Goal: Task Accomplishment & Management: Manage account settings

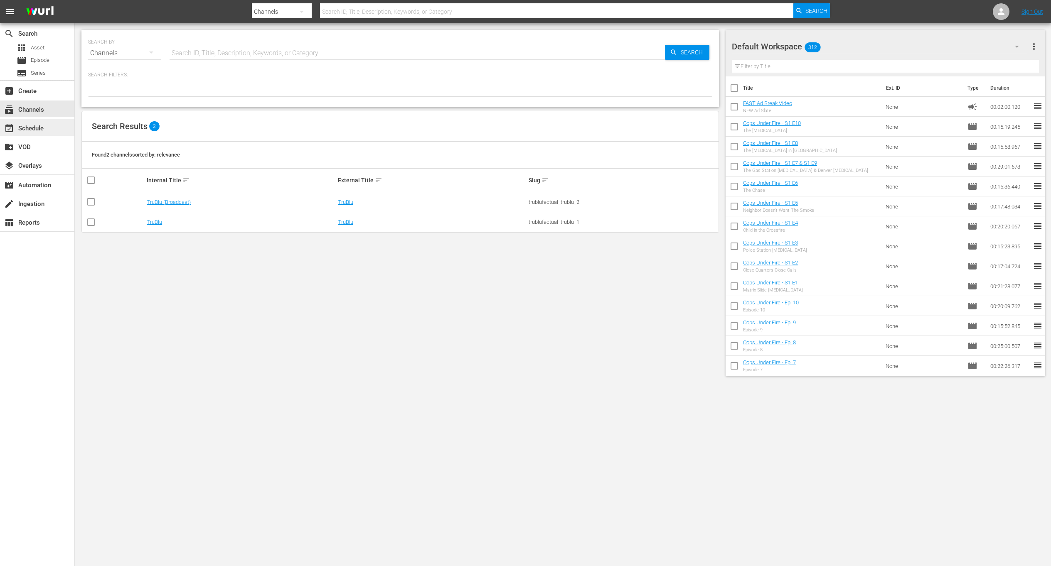
click at [47, 125] on div "event_available Schedule" at bounding box center [37, 127] width 74 height 17
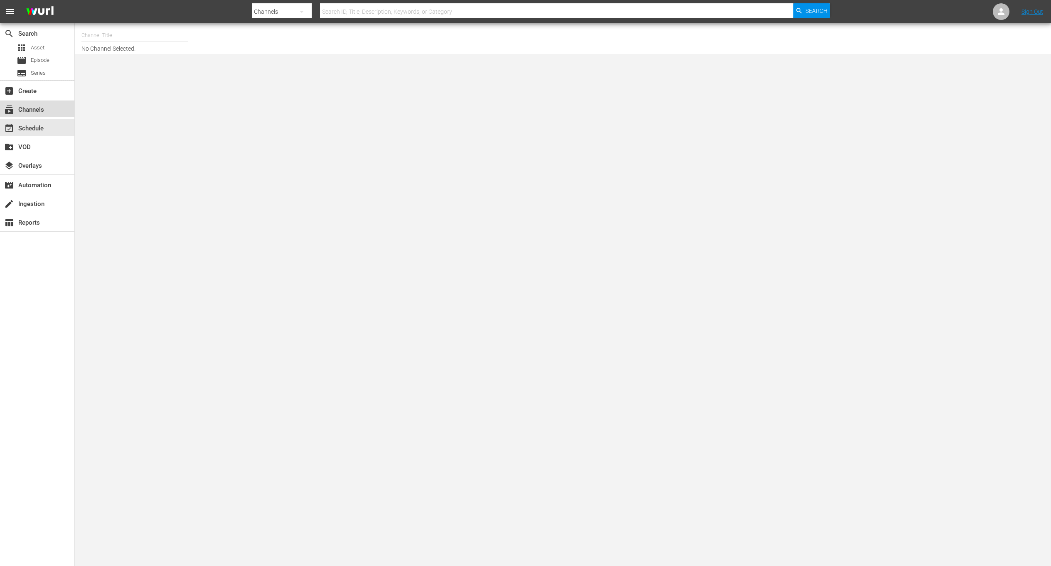
click at [30, 112] on div "subscriptions Channels" at bounding box center [23, 108] width 47 height 7
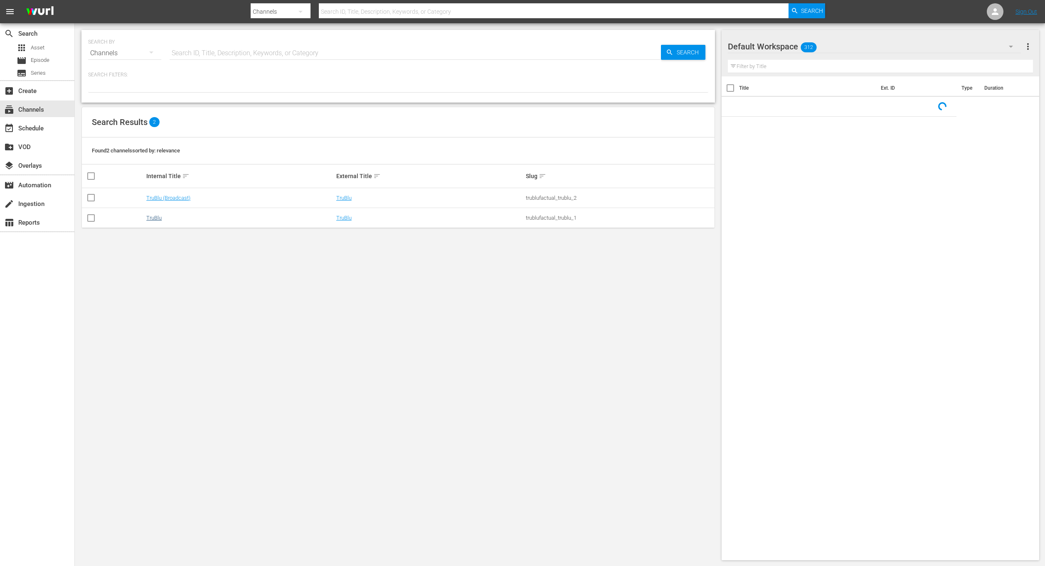
click at [146, 218] on link "TruBlu" at bounding box center [153, 218] width 15 height 6
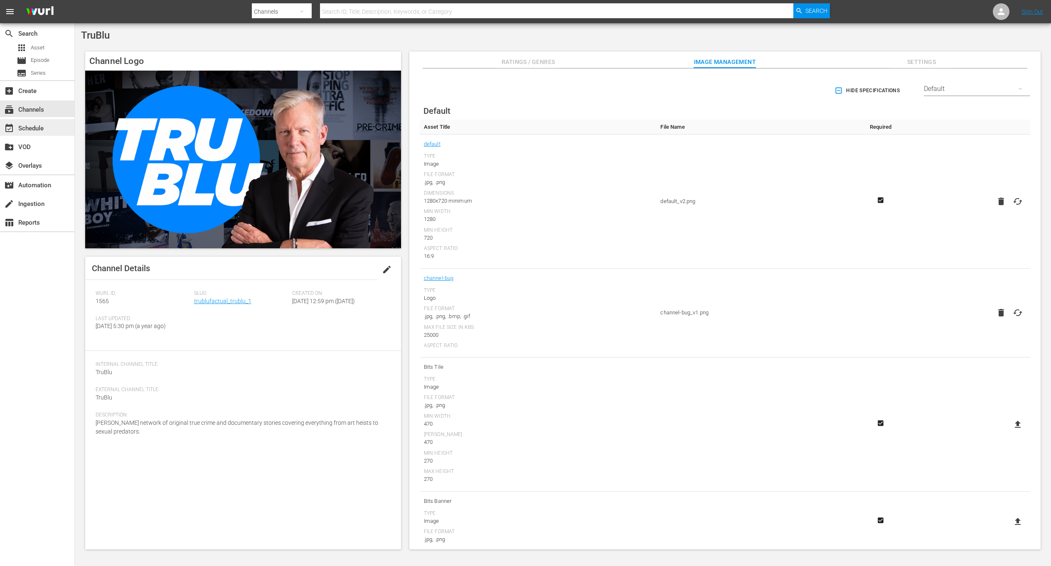
click at [21, 125] on div "event_available Schedule" at bounding box center [23, 126] width 47 height 7
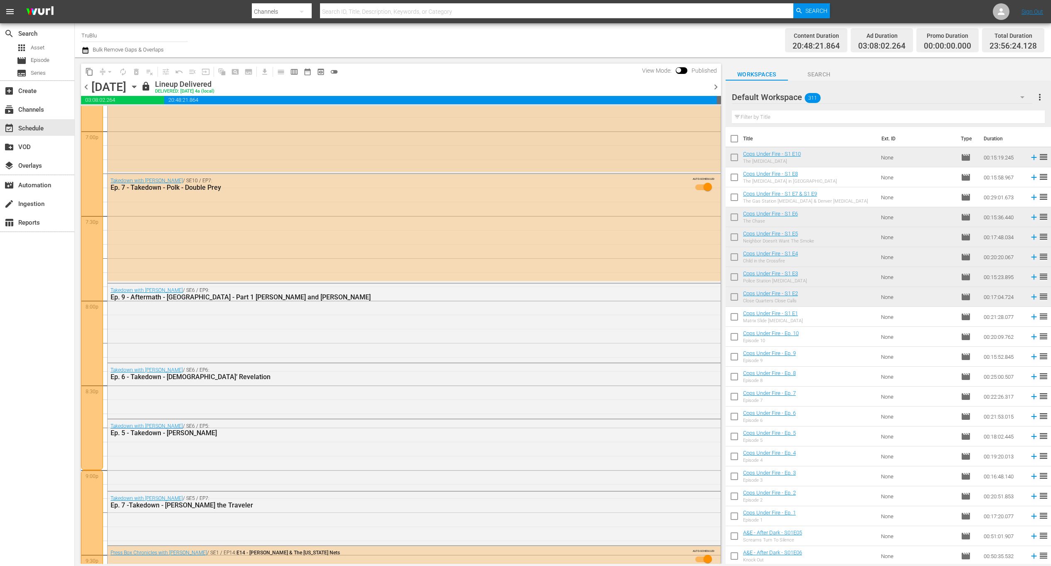
scroll to position [3699, 0]
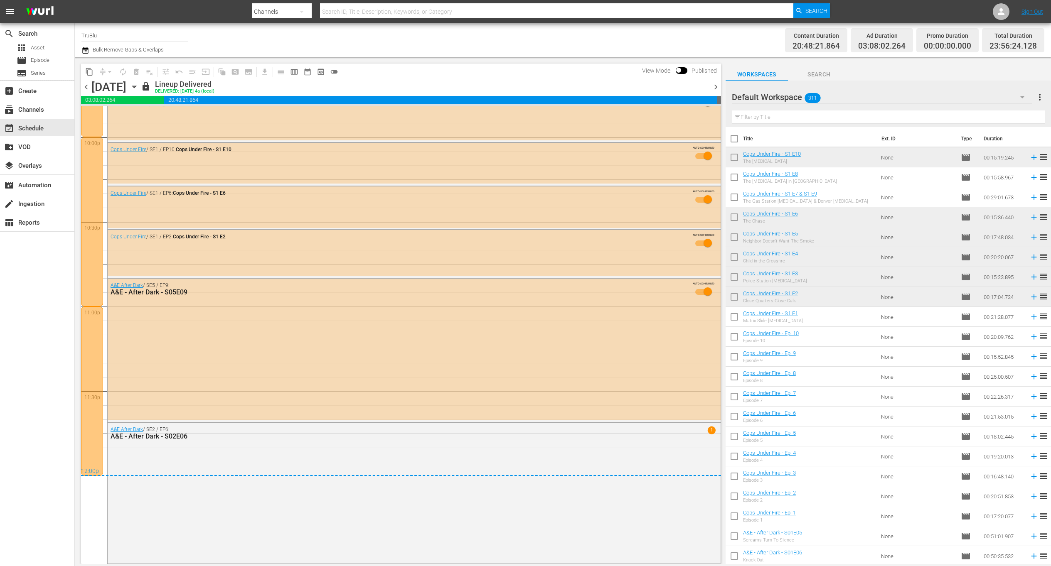
click at [715, 90] on span "chevron_right" at bounding box center [716, 87] width 10 height 10
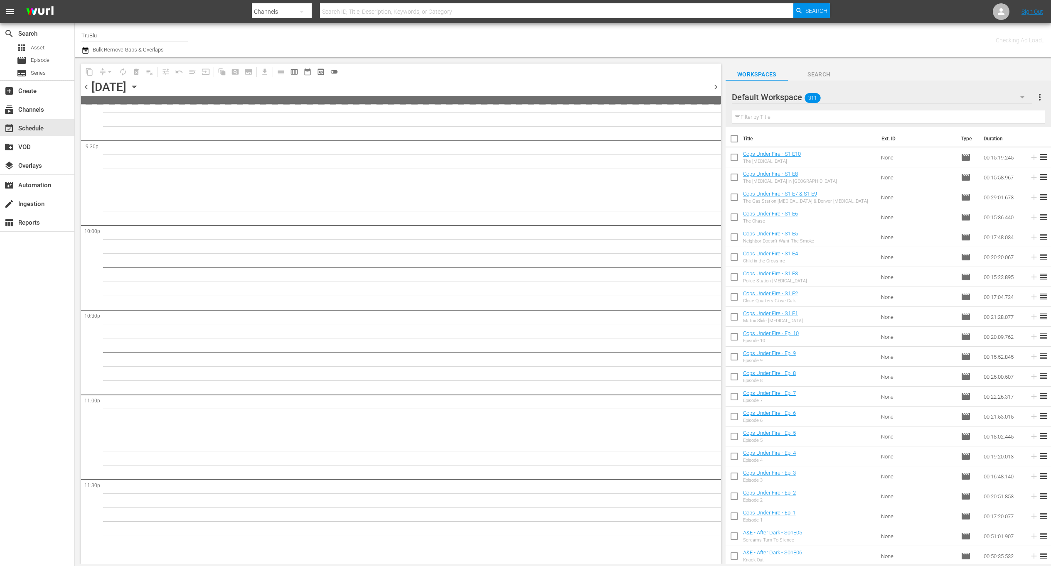
scroll to position [3610, 0]
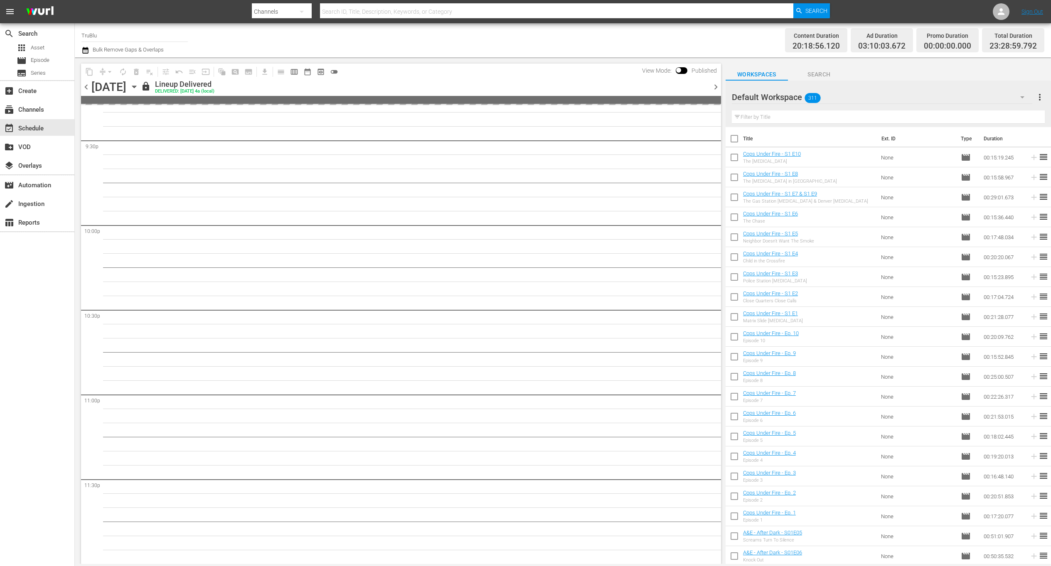
click at [715, 90] on span "chevron_right" at bounding box center [716, 87] width 10 height 10
click at [716, 89] on span "chevron_right" at bounding box center [716, 87] width 10 height 10
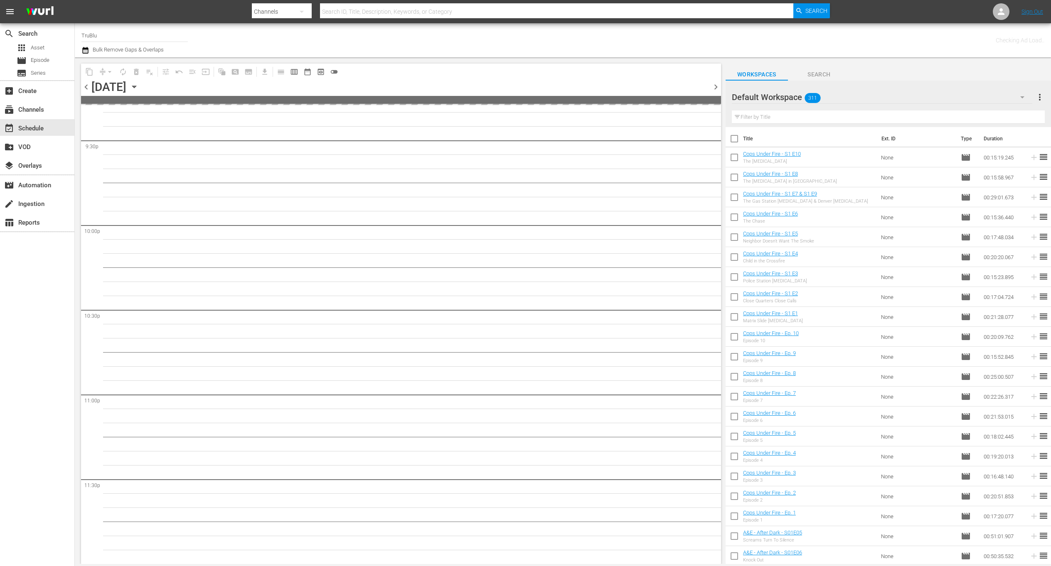
click at [714, 91] on span "chevron_right" at bounding box center [716, 87] width 10 height 10
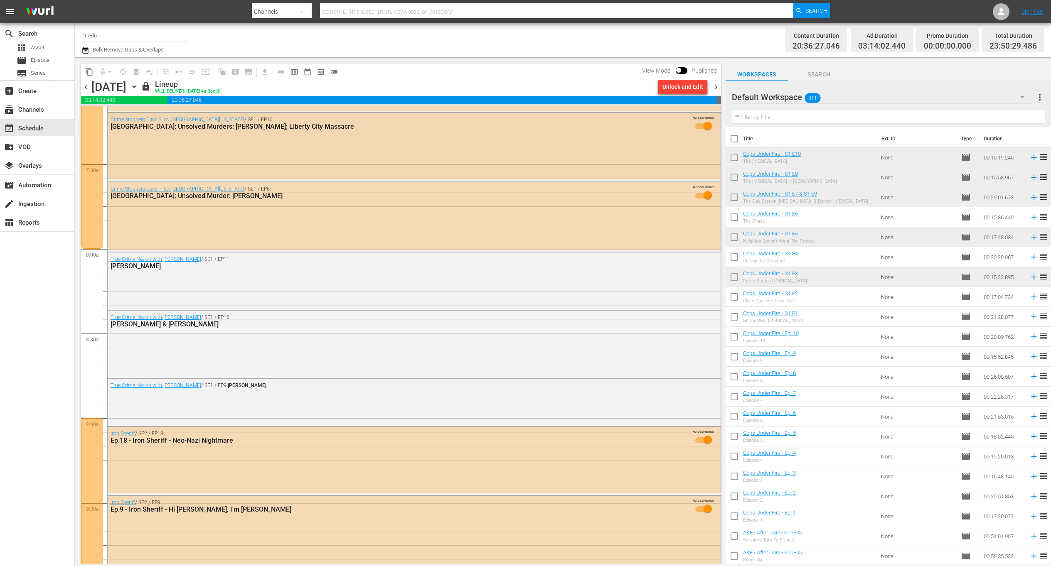
scroll to position [1215, 0]
click at [716, 87] on span "chevron_right" at bounding box center [716, 87] width 10 height 10
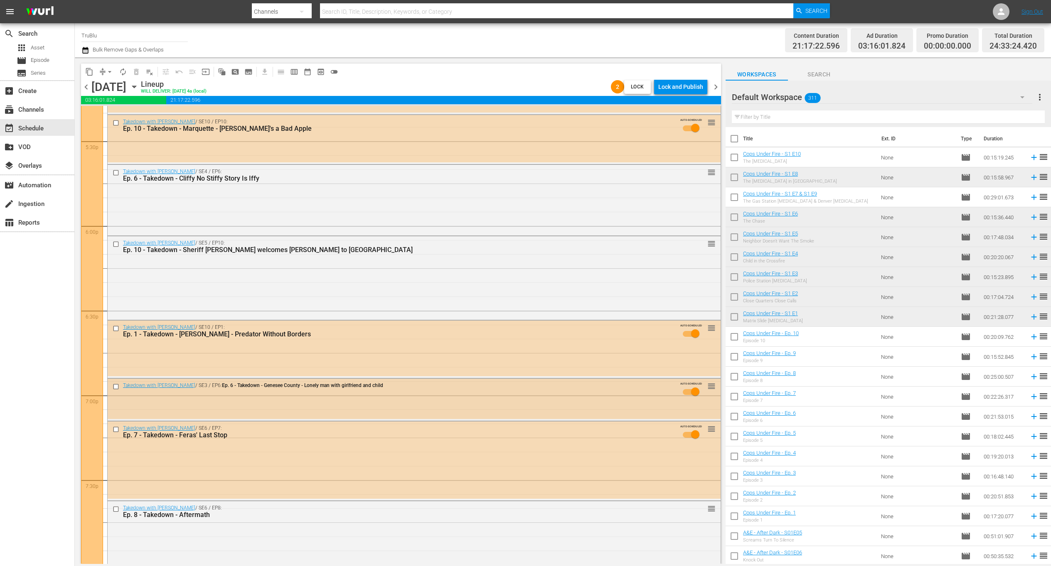
scroll to position [2999, 0]
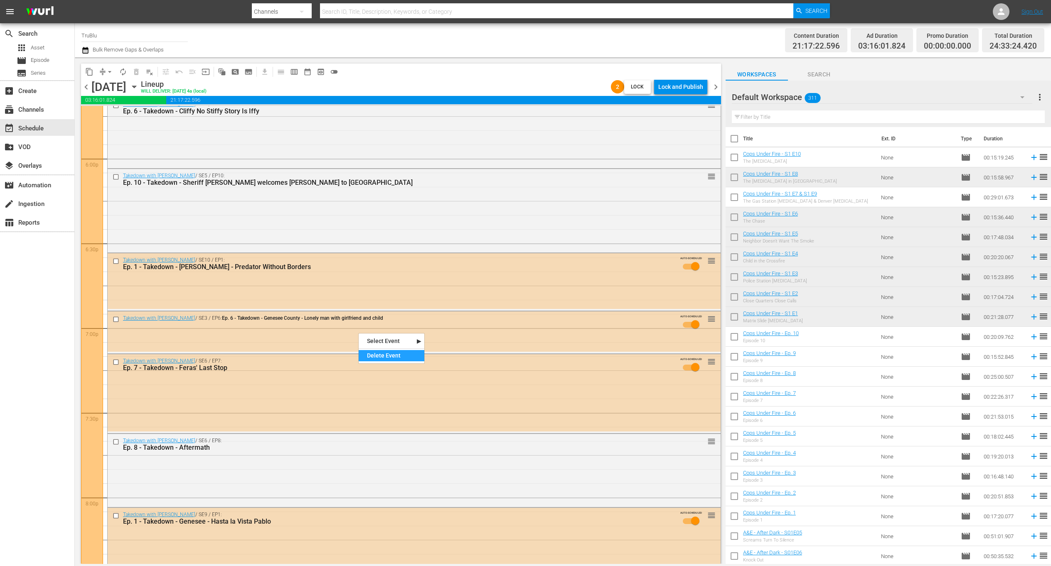
click at [385, 354] on div "Delete Event" at bounding box center [392, 355] width 66 height 11
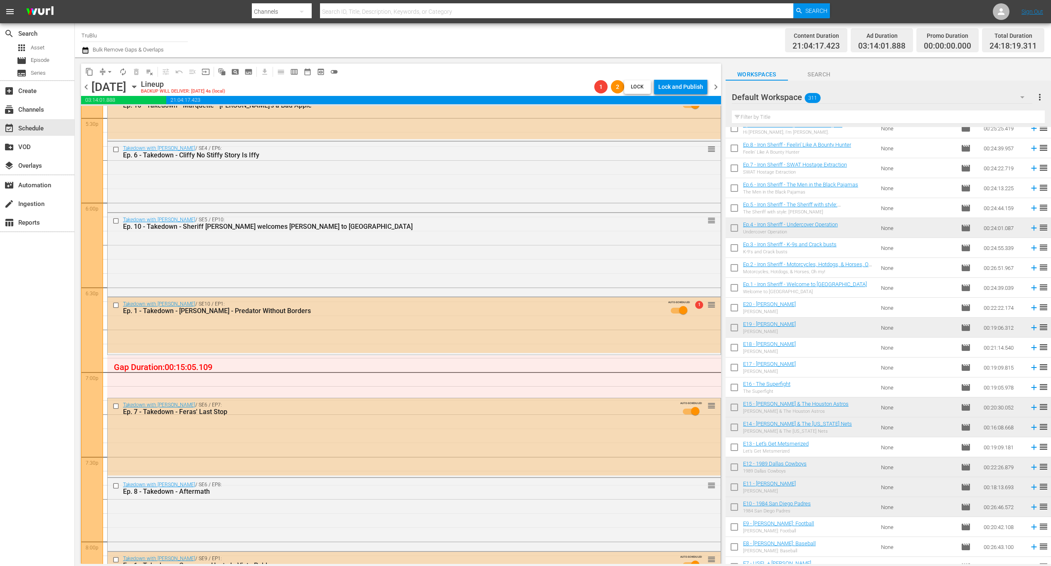
scroll to position [4389, 0]
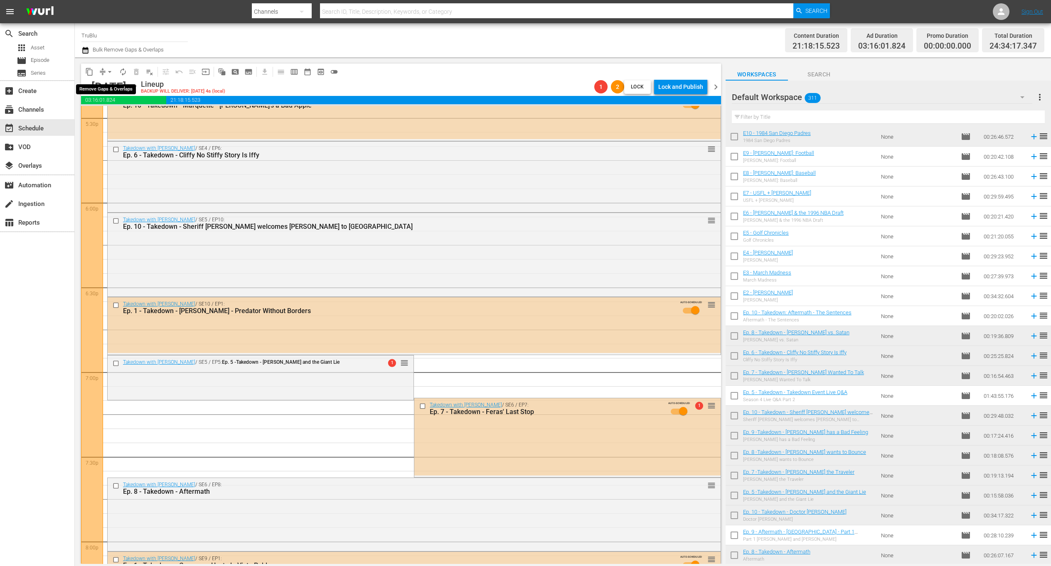
click at [106, 74] on span "arrow_drop_down" at bounding box center [110, 72] width 8 height 8
click at [132, 117] on li "Align to End of Previous Day" at bounding box center [109, 116] width 87 height 14
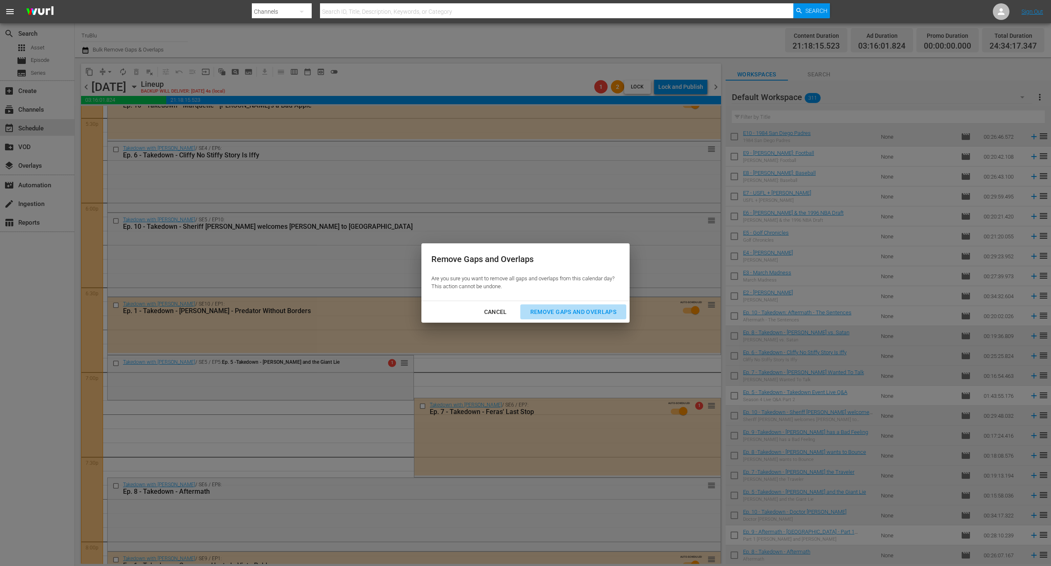
click at [589, 314] on div "Remove Gaps and Overlaps" at bounding box center [573, 312] width 99 height 10
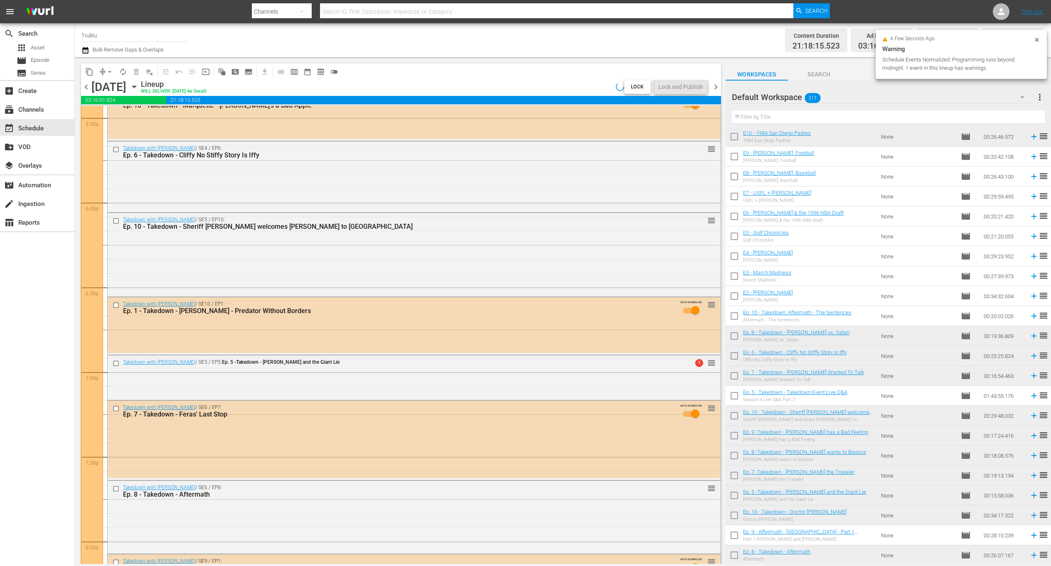
click at [791, 42] on icon at bounding box center [1036, 40] width 7 height 7
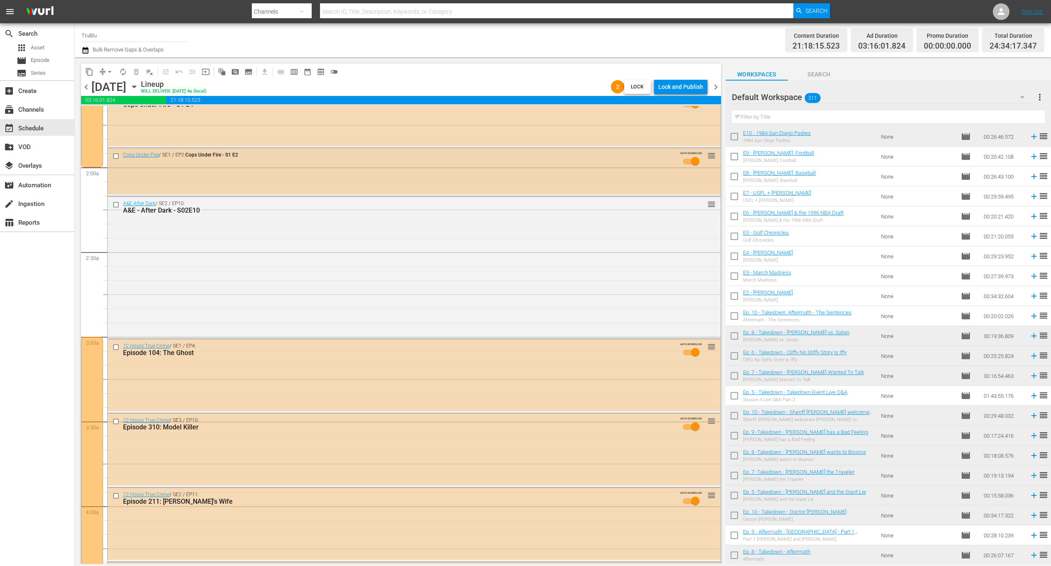
scroll to position [0, 0]
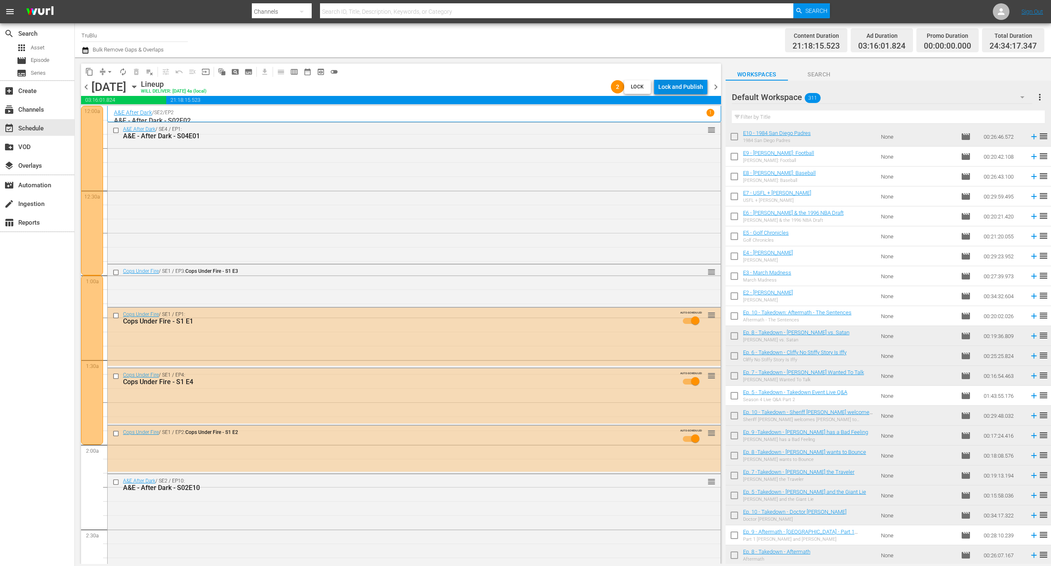
click at [686, 88] on div "Lock and Publish" at bounding box center [680, 86] width 45 height 15
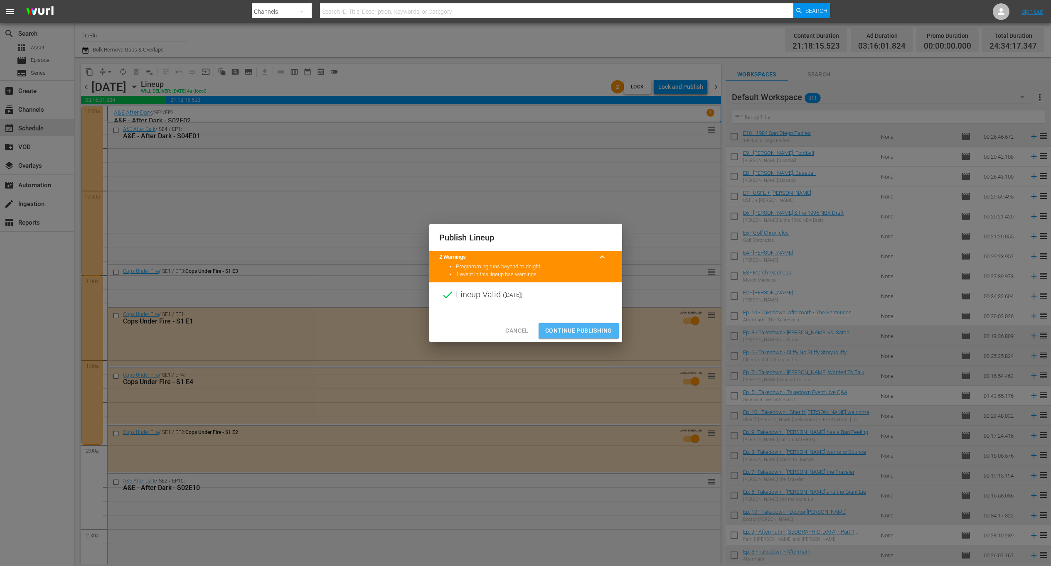
click at [599, 330] on span "Continue Publishing" at bounding box center [578, 331] width 67 height 10
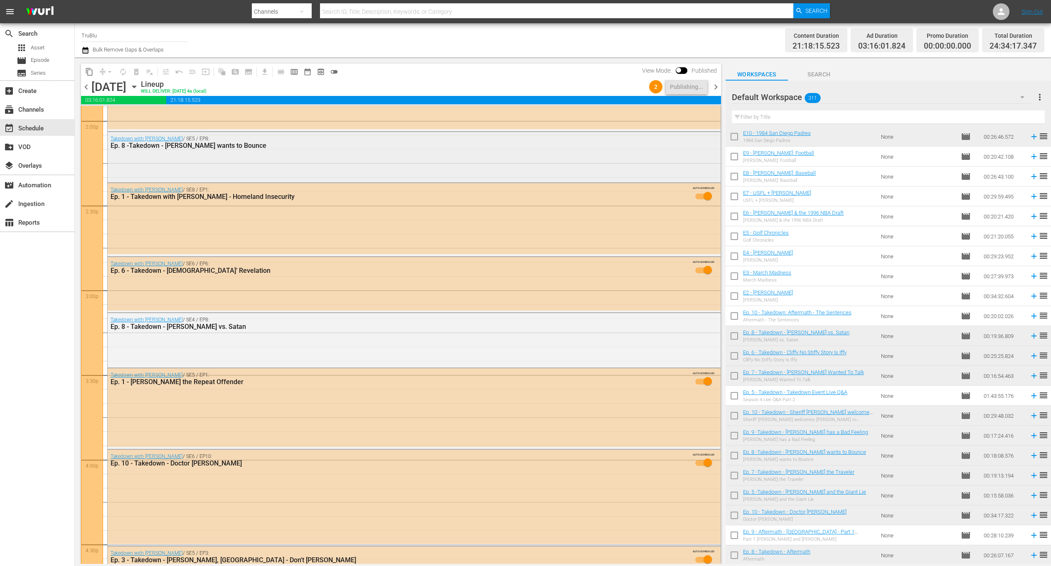
scroll to position [2277, 0]
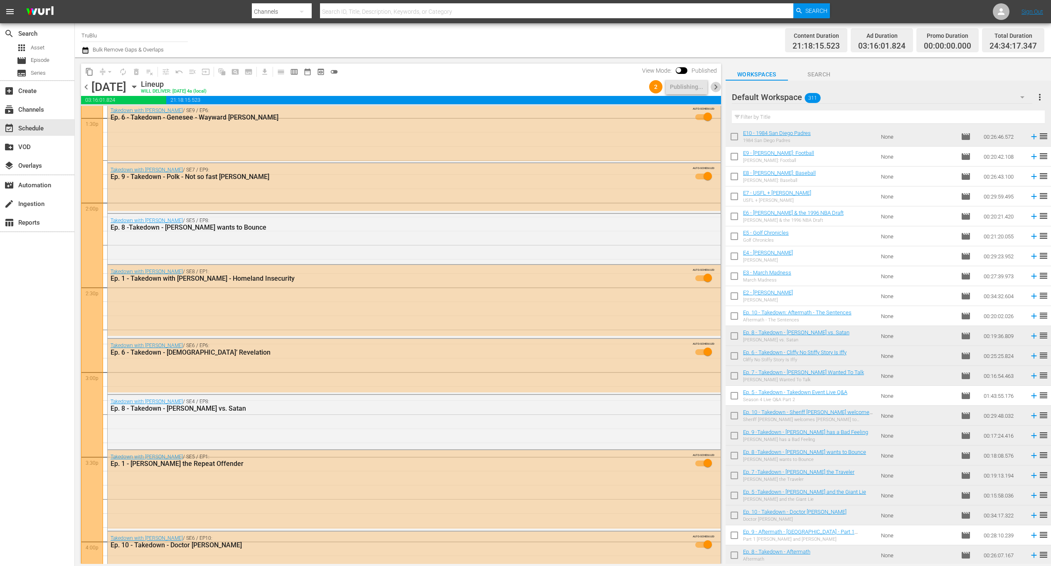
click at [716, 85] on span "chevron_right" at bounding box center [716, 87] width 10 height 10
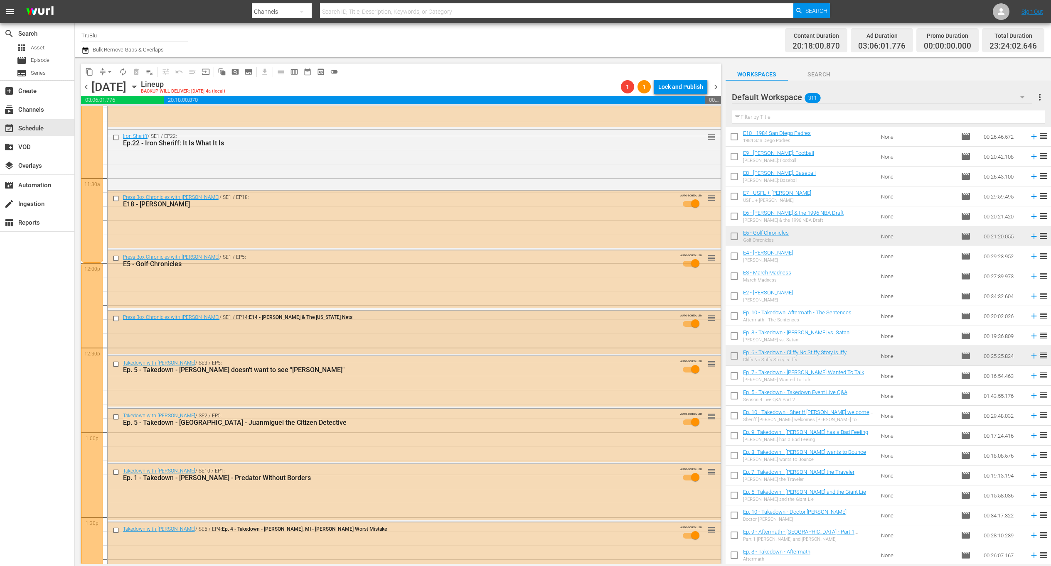
scroll to position [1906, 0]
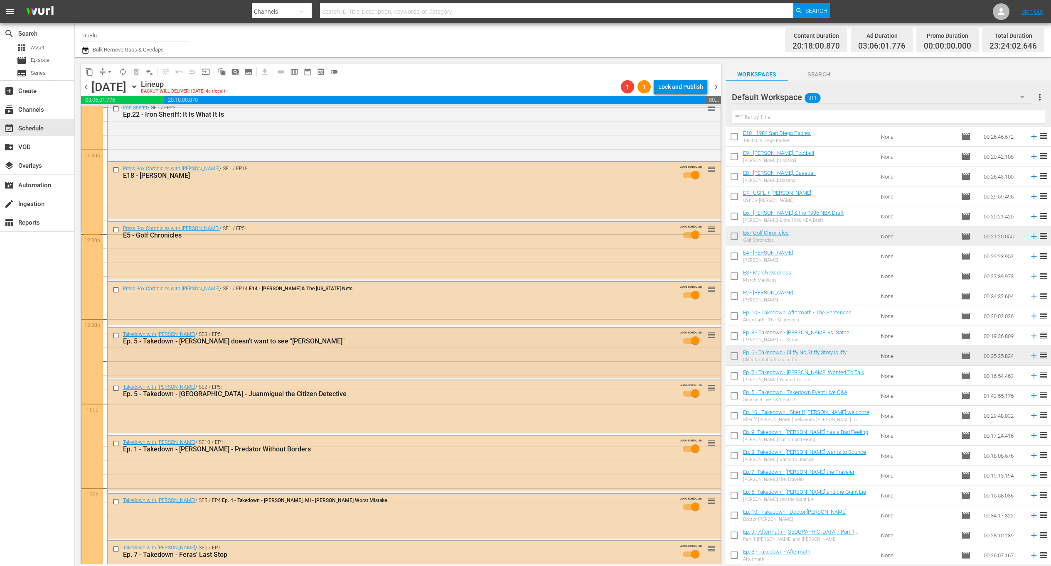
drag, startPoint x: 268, startPoint y: 366, endPoint x: 273, endPoint y: 364, distance: 5.3
click at [298, 382] on div "Delete Event" at bounding box center [301, 389] width 66 height 11
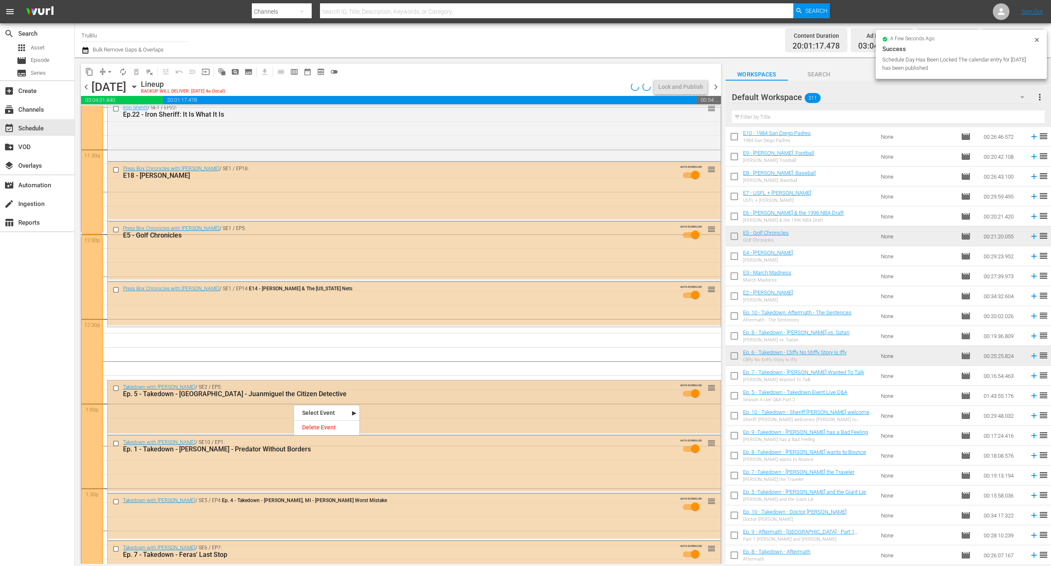
click at [242, 382] on div "Takedown with Chris Hansen / SE2 / EP5: Ep. 5 - Takedown - Polk County - Juanmi…" at bounding box center [414, 407] width 613 height 53
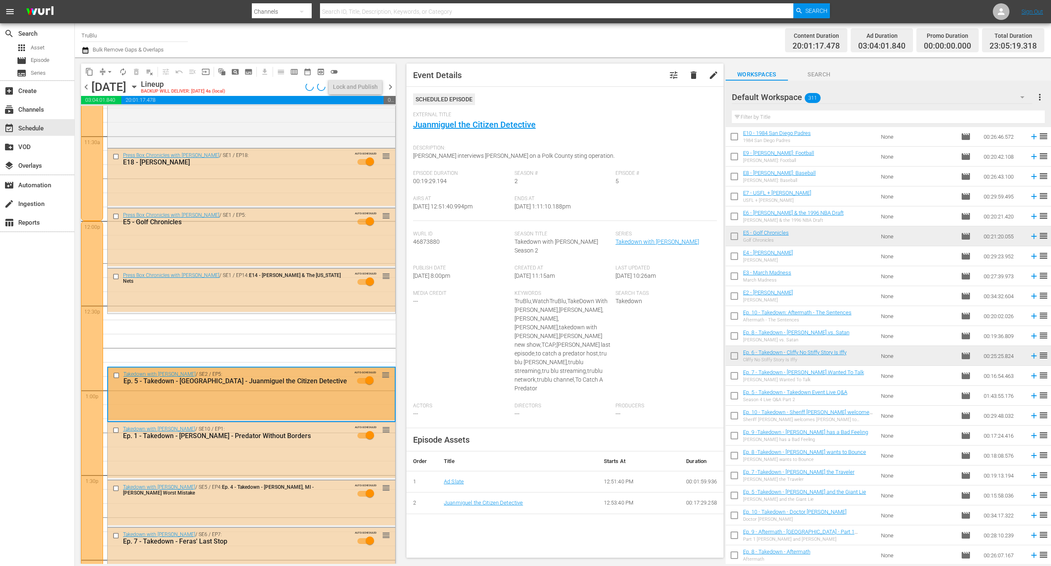
scroll to position [1998, 0]
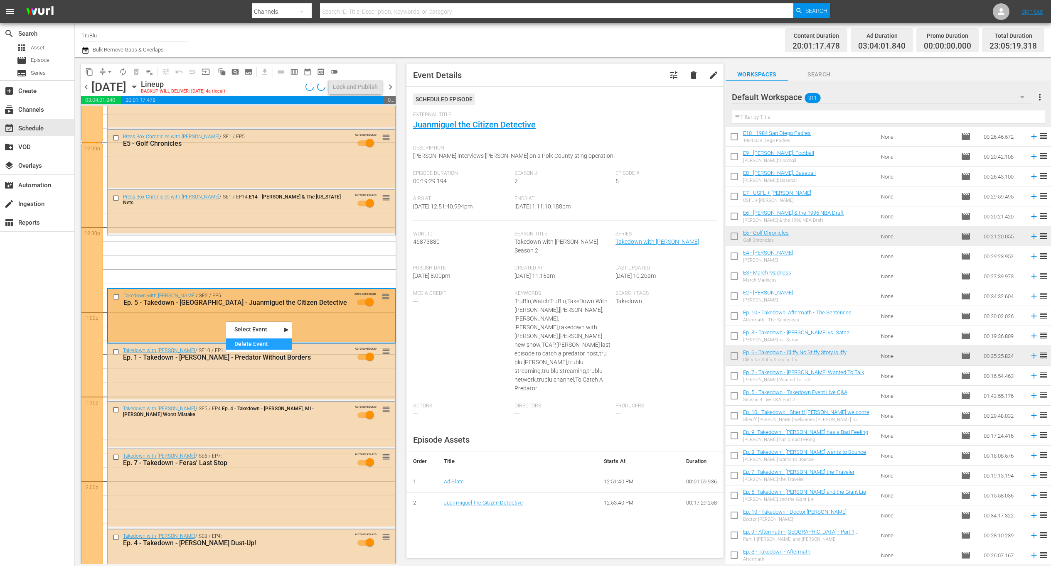
click at [246, 344] on div "Delete Event" at bounding box center [259, 344] width 66 height 11
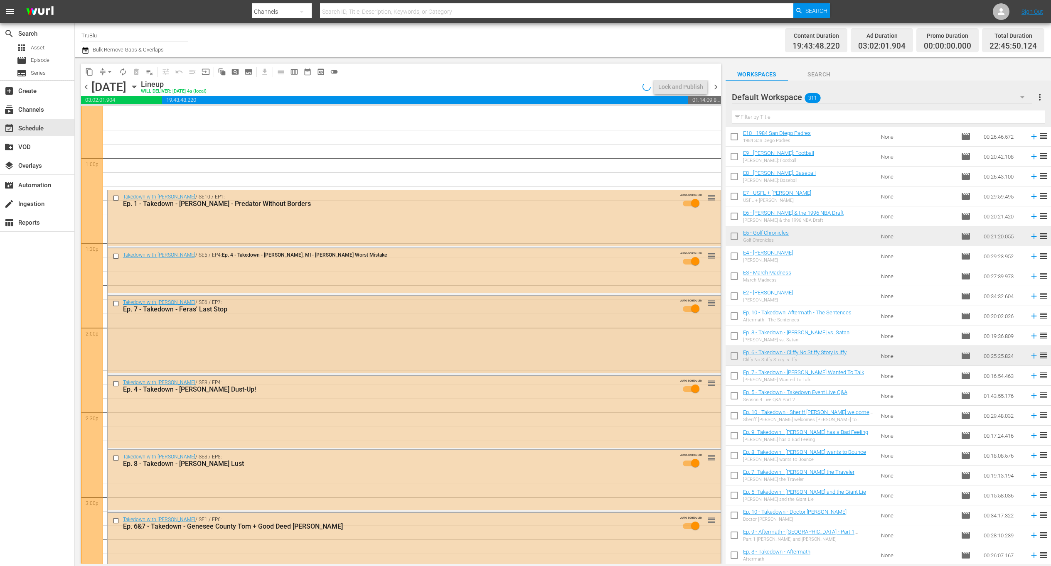
scroll to position [2580, 0]
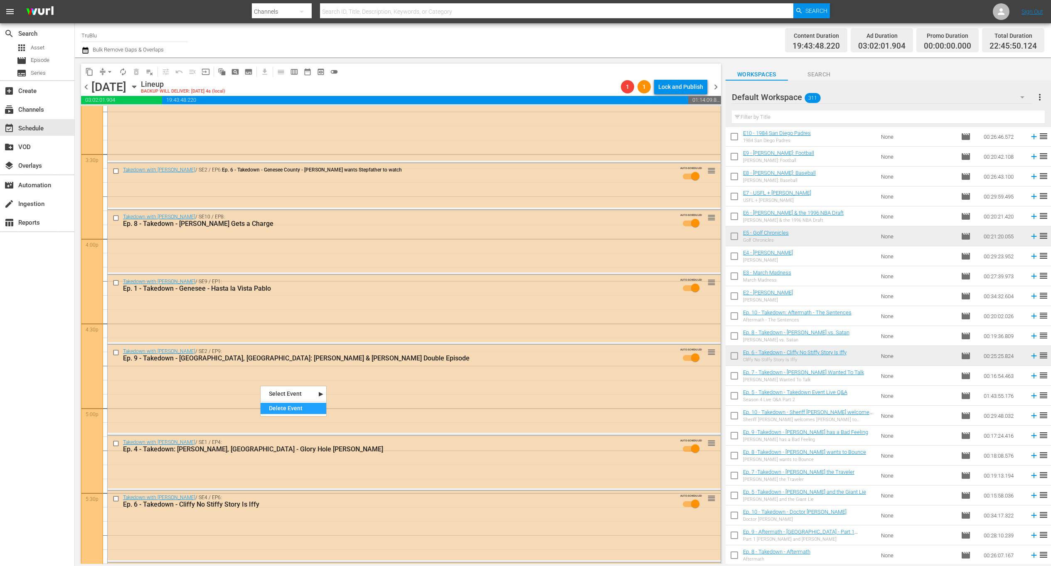
click at [295, 382] on div "Delete Event" at bounding box center [294, 408] width 66 height 11
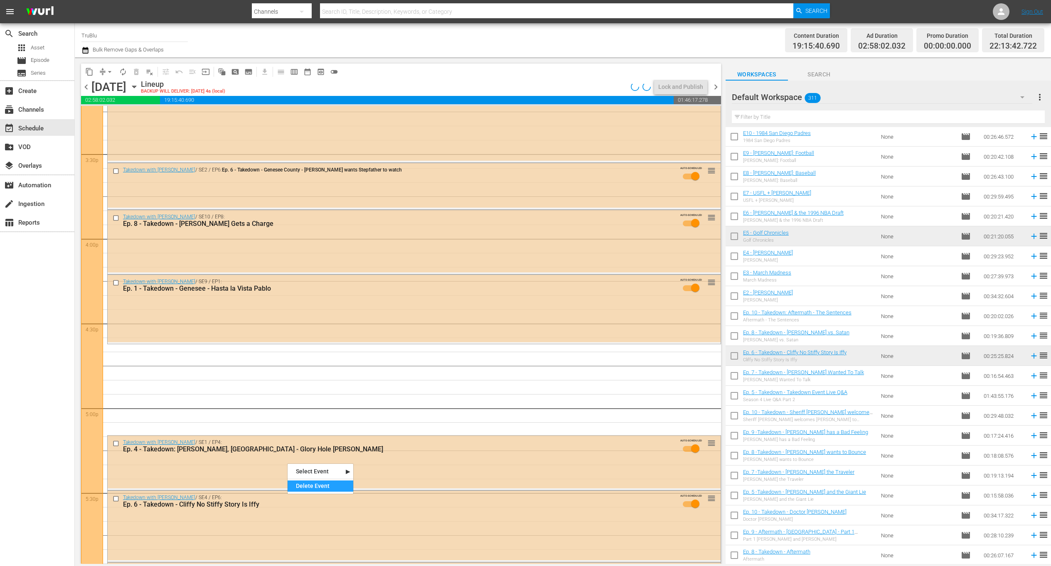
click at [305, 382] on div "Delete Event" at bounding box center [321, 486] width 66 height 11
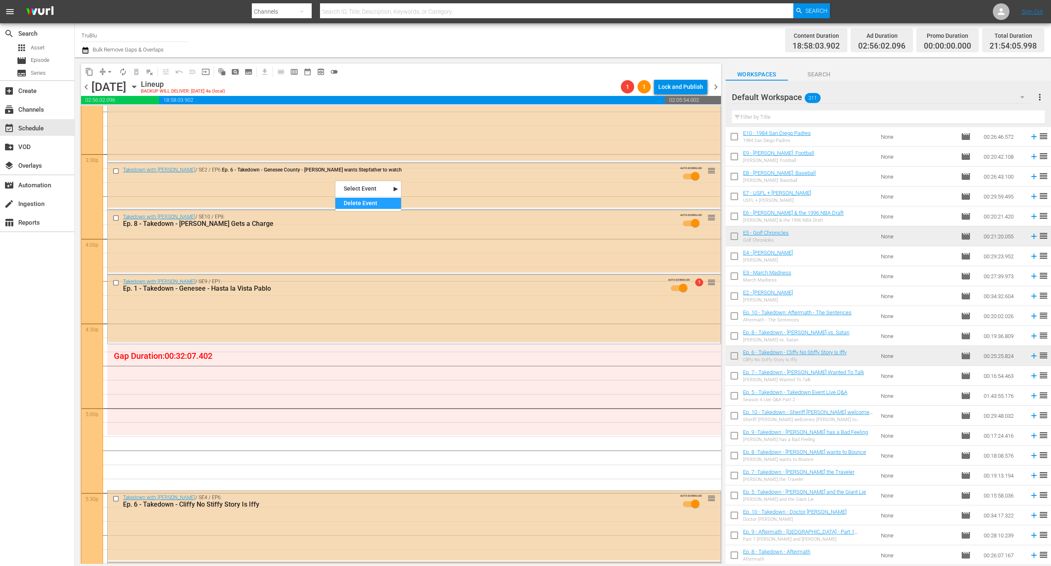
click at [358, 205] on div "Delete Event" at bounding box center [368, 203] width 66 height 11
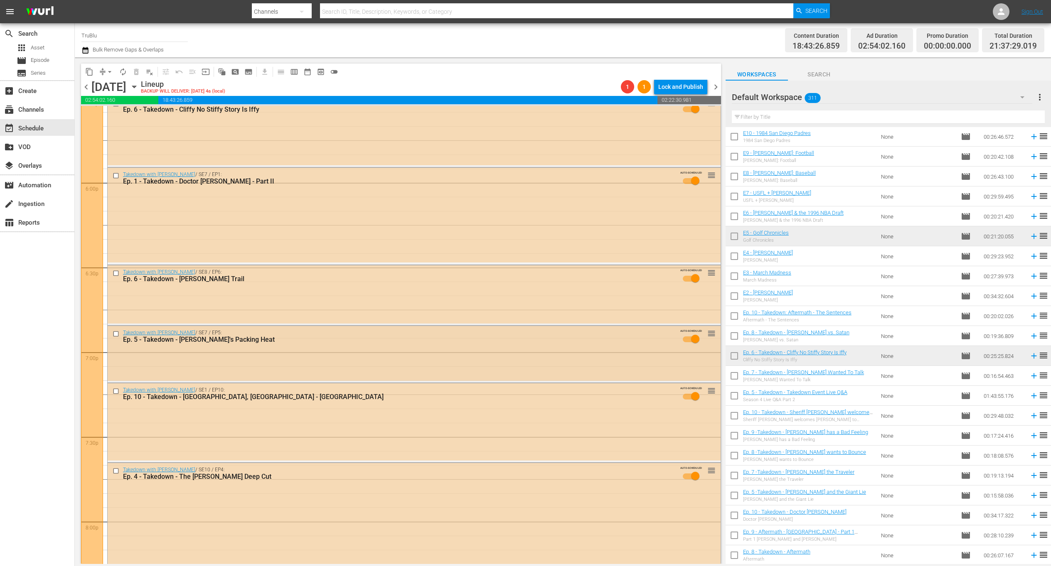
scroll to position [3033, 0]
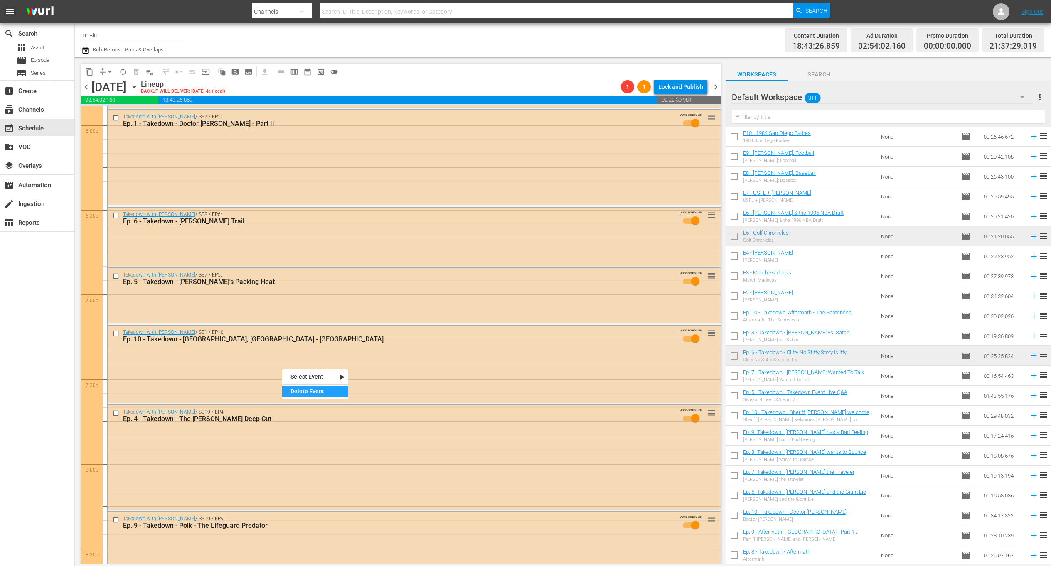
click at [307, 382] on div "Delete Event" at bounding box center [315, 391] width 66 height 11
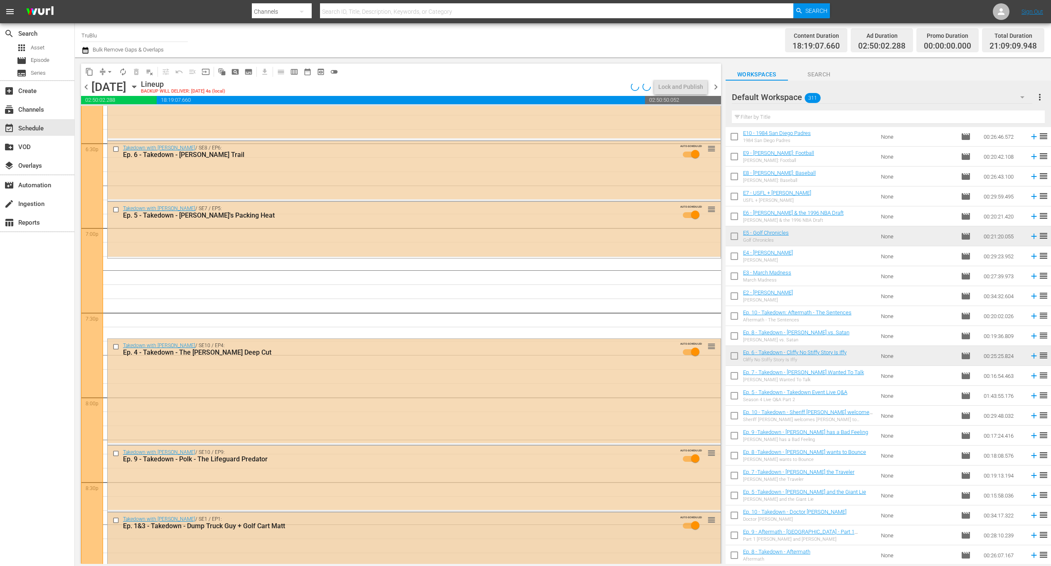
scroll to position [3288, 0]
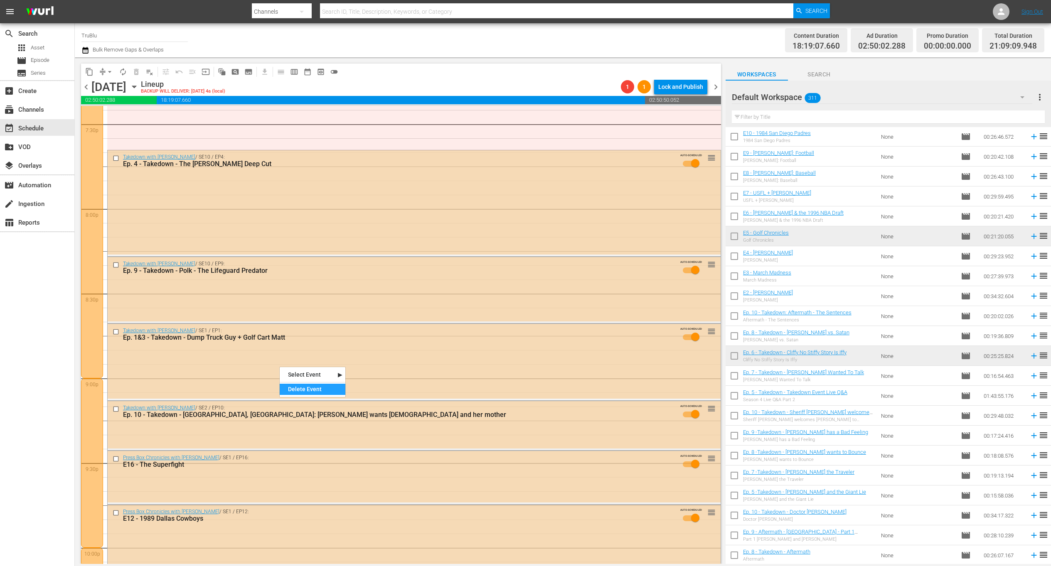
click at [294, 382] on div "Delete Event" at bounding box center [313, 389] width 66 height 11
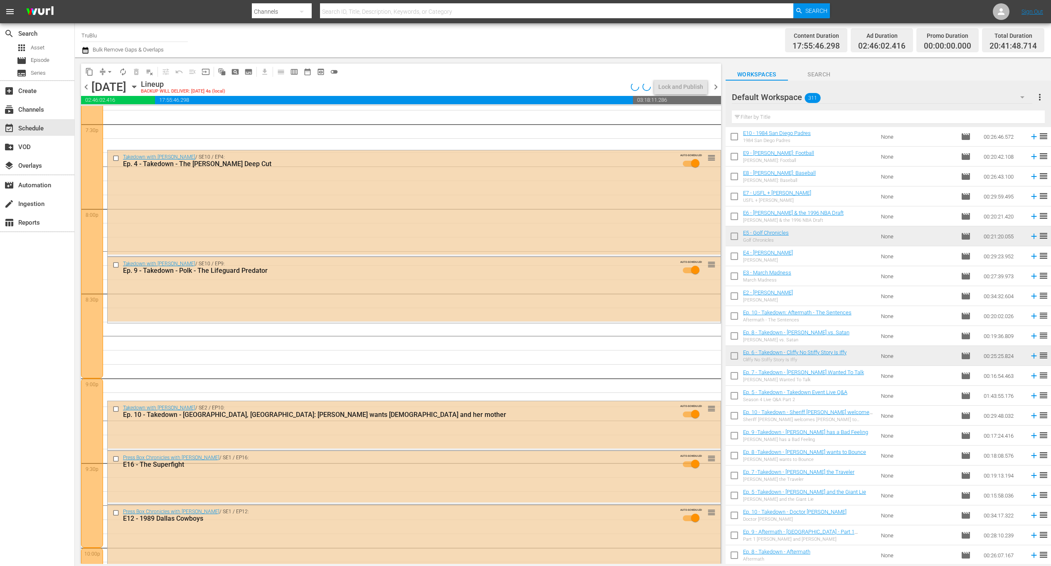
drag, startPoint x: 322, startPoint y: 432, endPoint x: 325, endPoint y: 437, distance: 5.7
click at [334, 382] on div "Delete Event" at bounding box center [355, 455] width 66 height 11
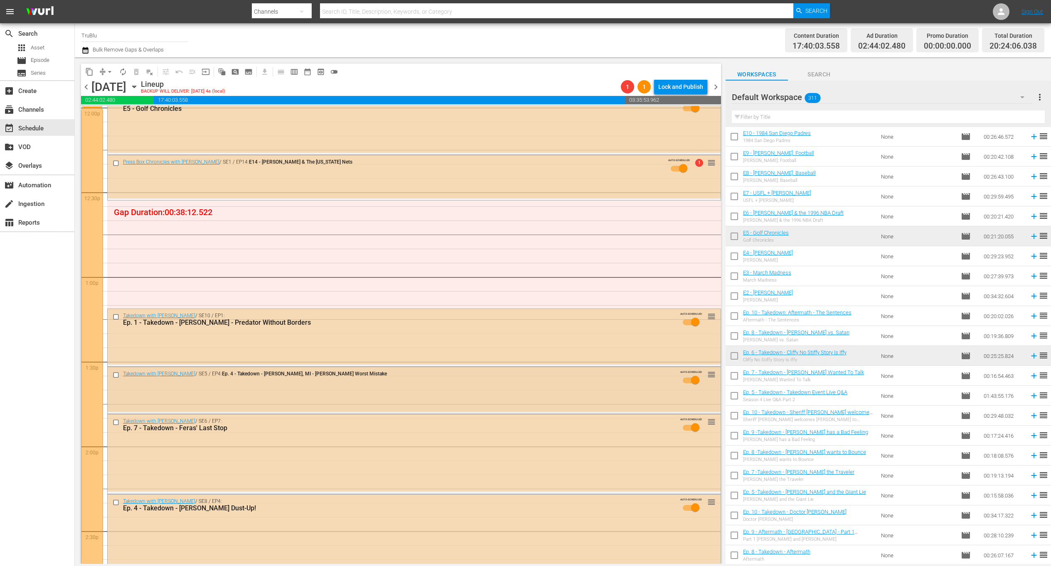
scroll to position [1962, 0]
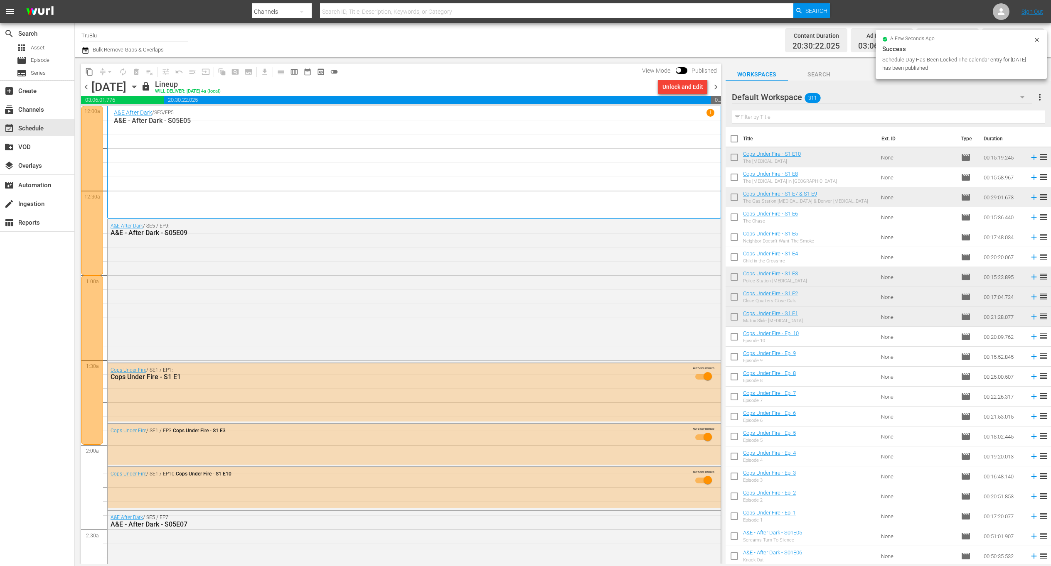
scroll to position [4478, 0]
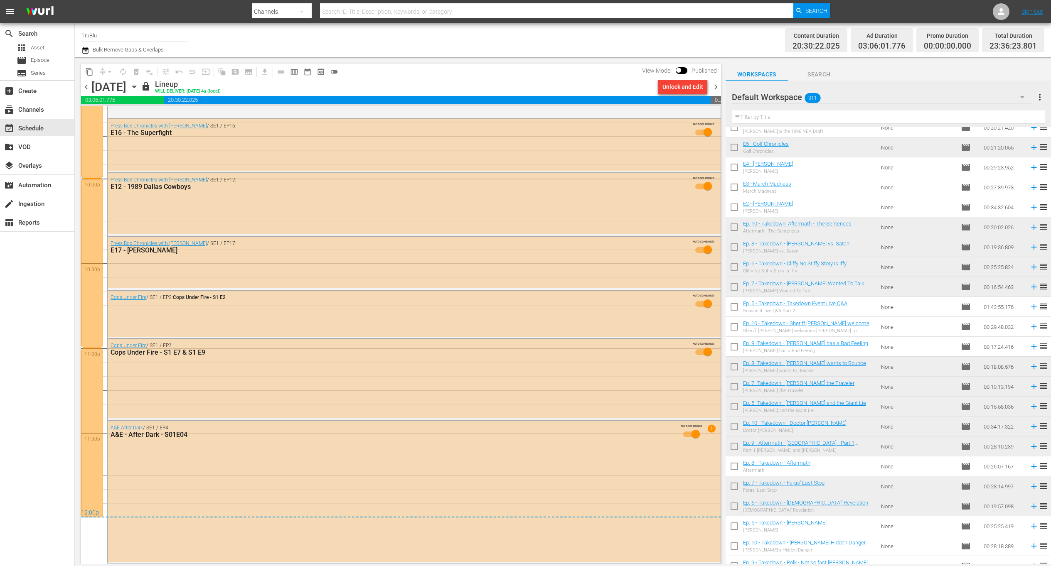
click at [716, 85] on span "chevron_right" at bounding box center [716, 87] width 10 height 10
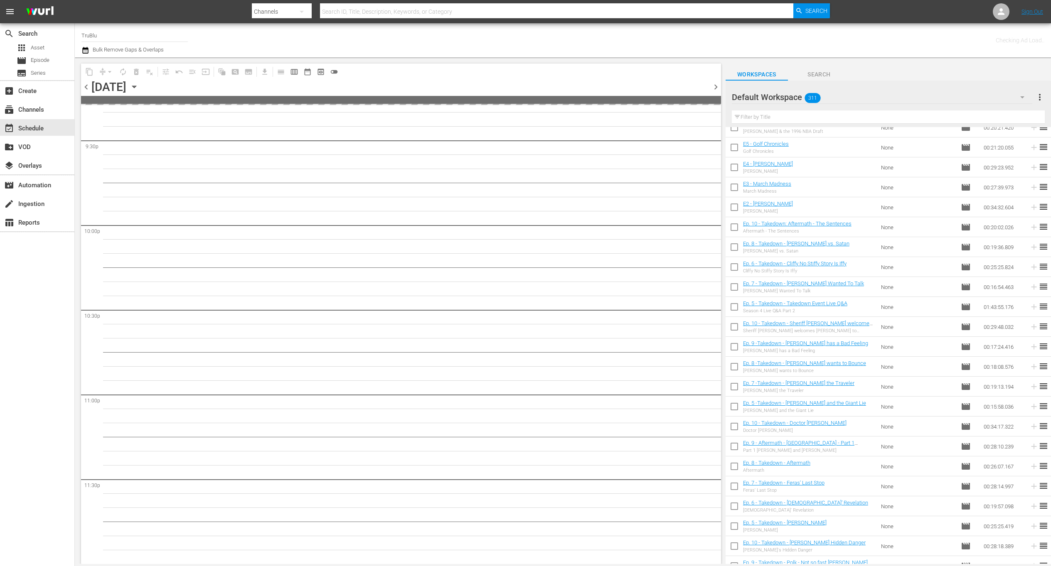
scroll to position [3610, 0]
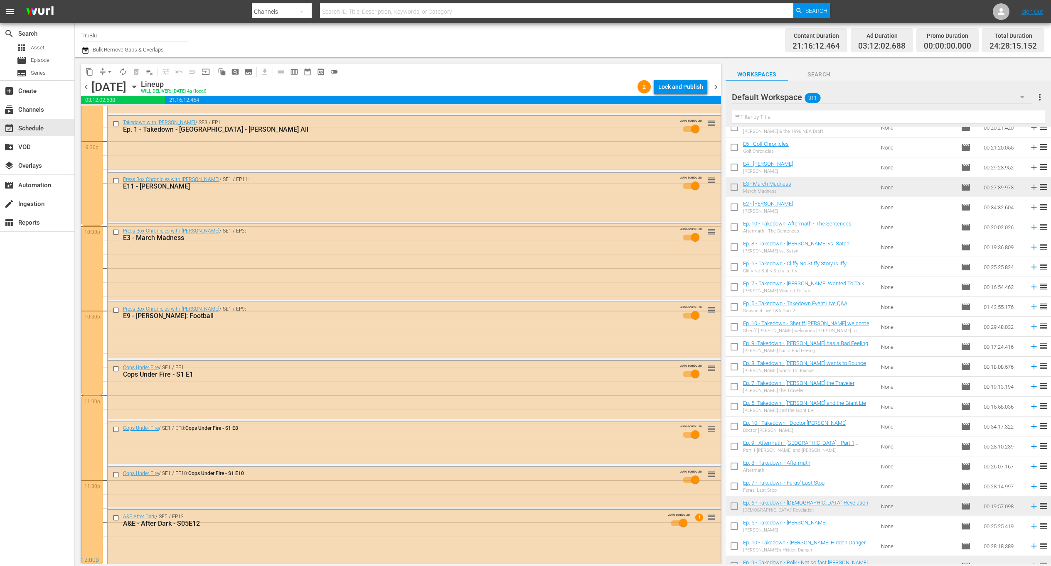
click at [582, 66] on div "content_copy compress arrow_drop_down autorenew_outlined delete_forever_outline…" at bounding box center [401, 72] width 640 height 16
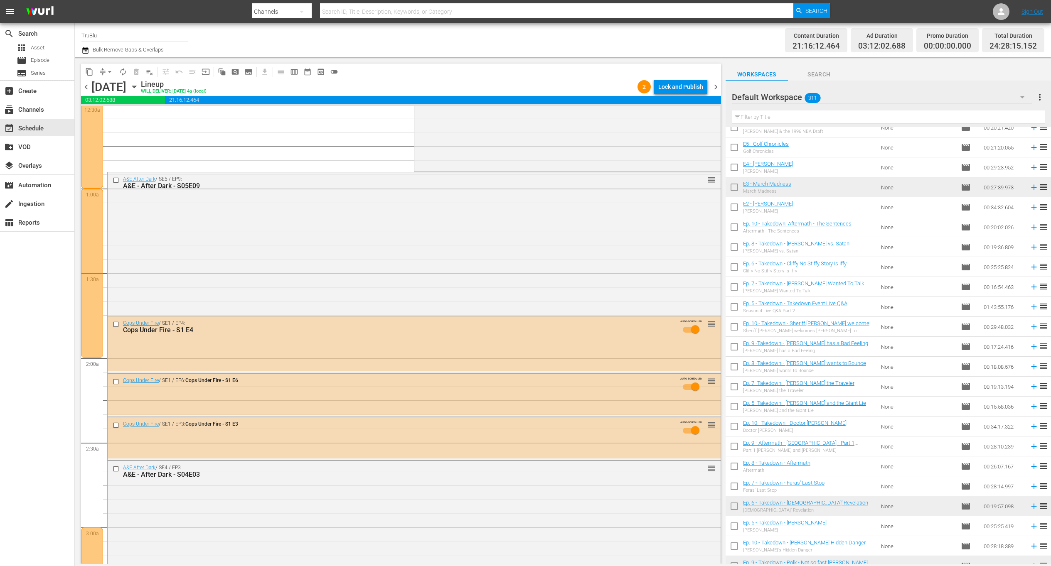
scroll to position [0, 0]
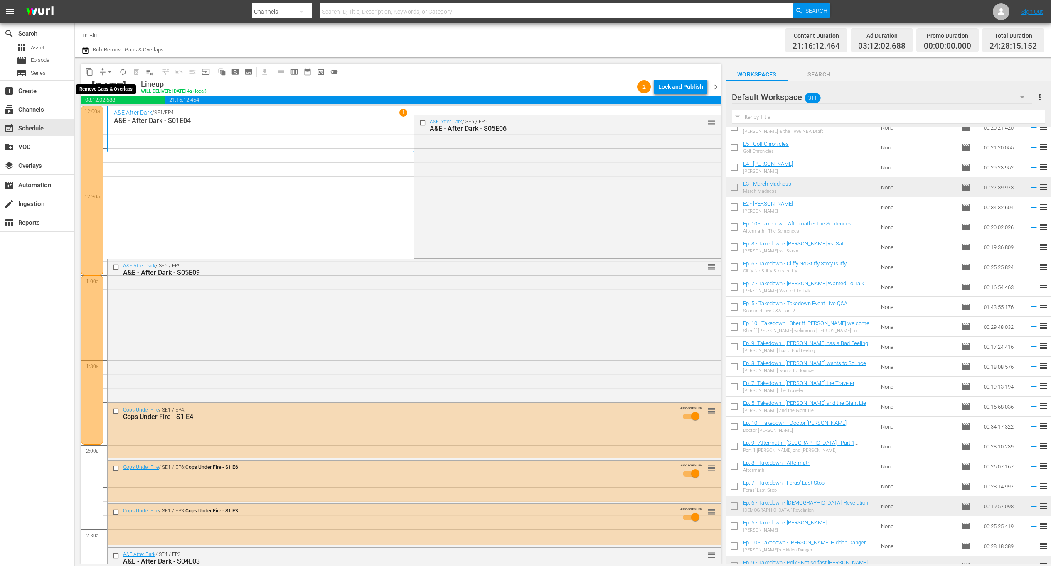
click at [111, 71] on span "arrow_drop_down" at bounding box center [110, 72] width 8 height 8
click at [123, 117] on li "Align to End of Previous Day" at bounding box center [109, 116] width 87 height 14
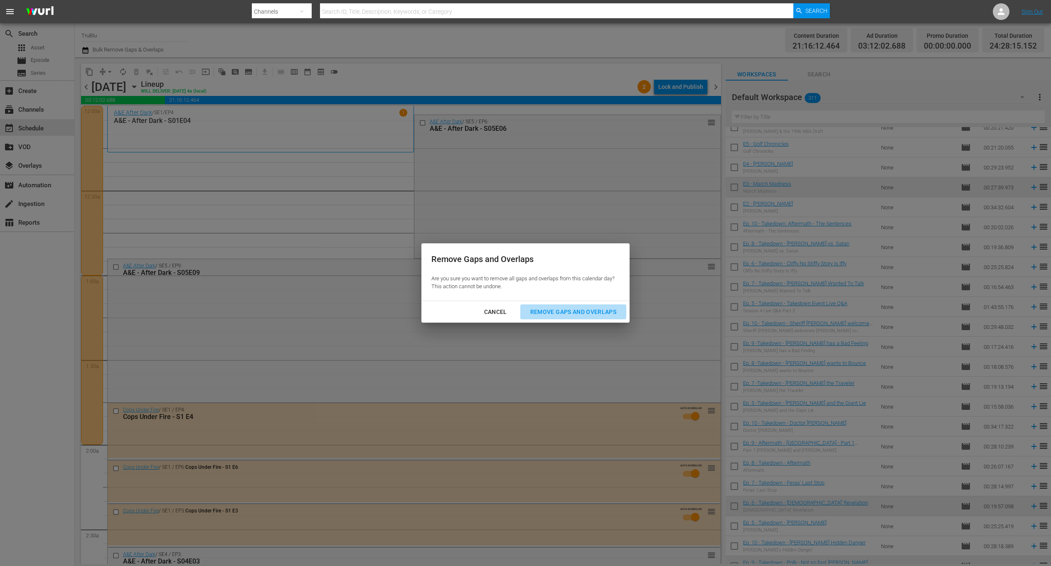
click at [554, 311] on div "Remove Gaps and Overlaps" at bounding box center [573, 312] width 99 height 10
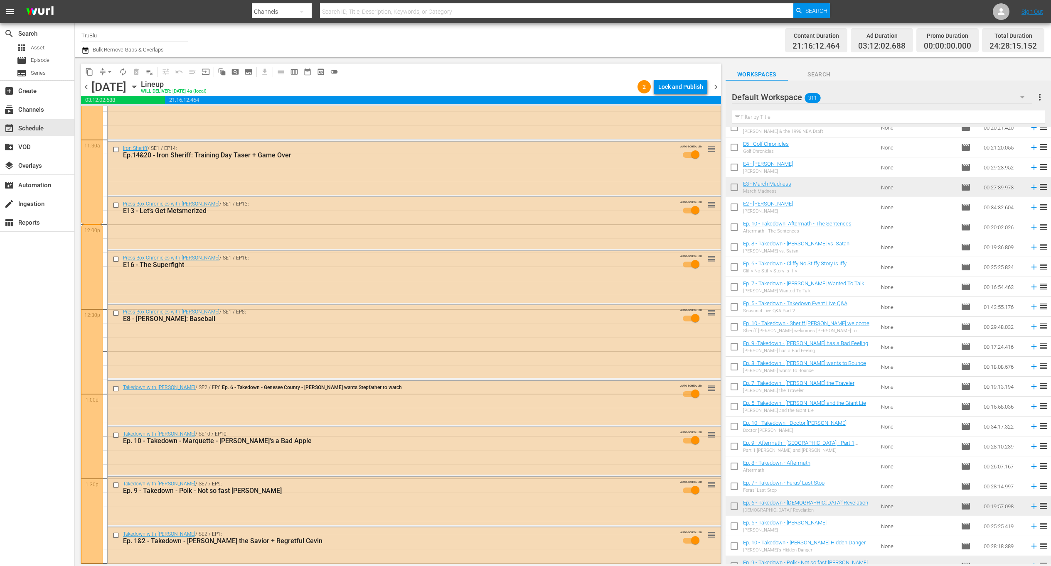
scroll to position [2061, 0]
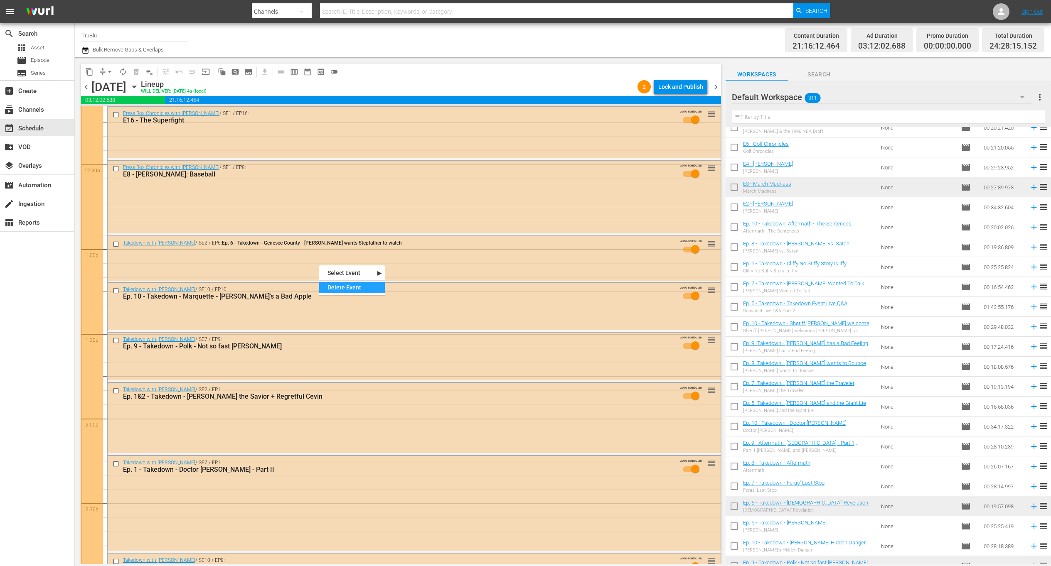
click at [342, 284] on div "Delete Event" at bounding box center [352, 287] width 66 height 11
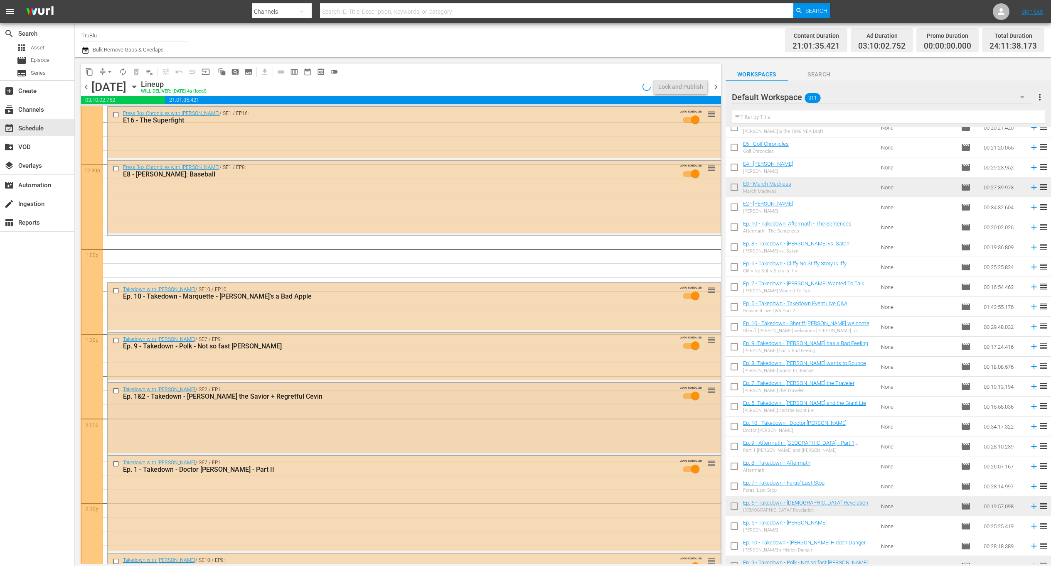
scroll to position [2075, 0]
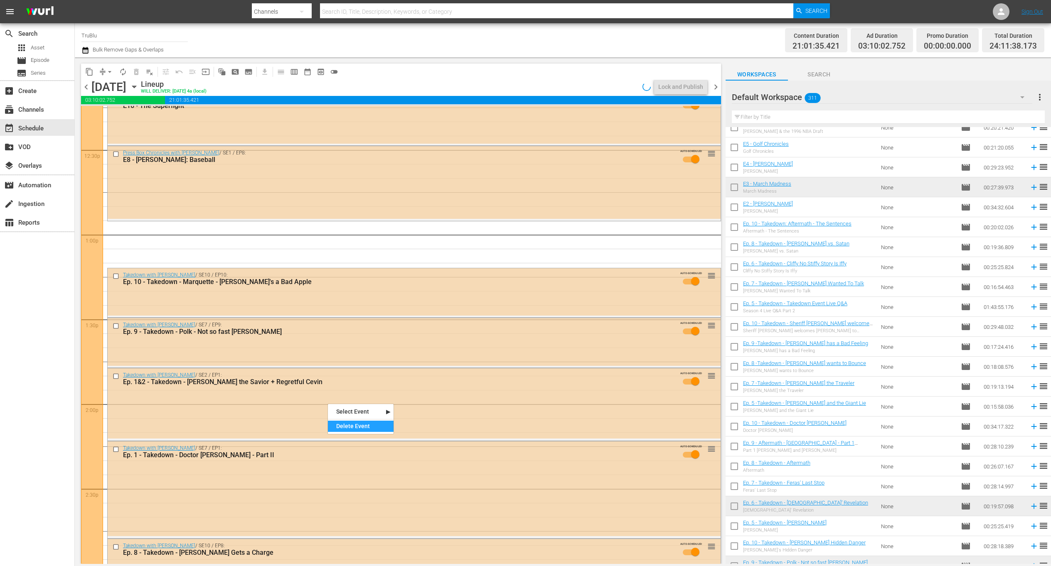
click at [359, 429] on div "Delete Event" at bounding box center [361, 426] width 66 height 11
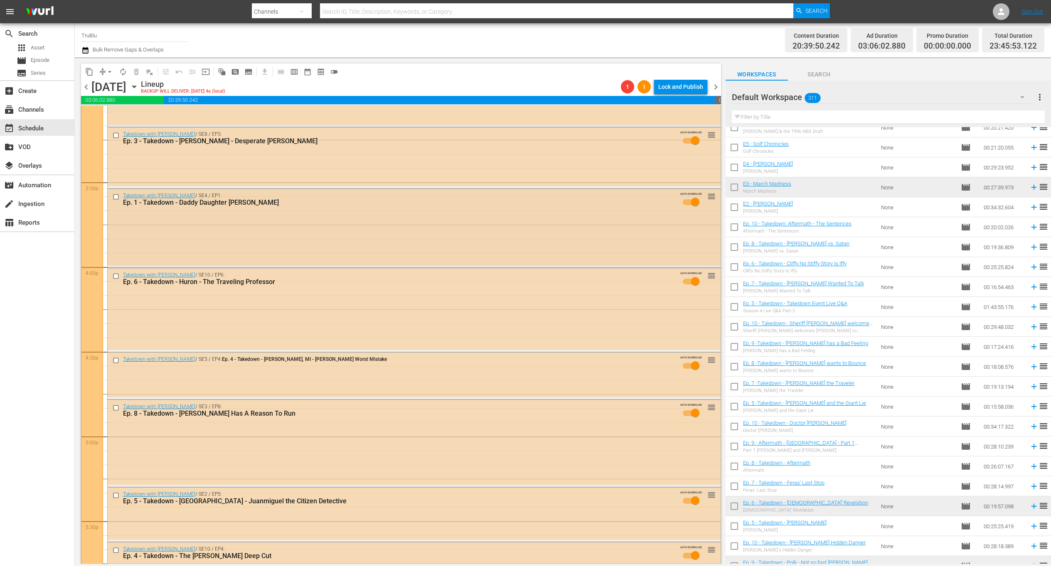
scroll to position [2620, 0]
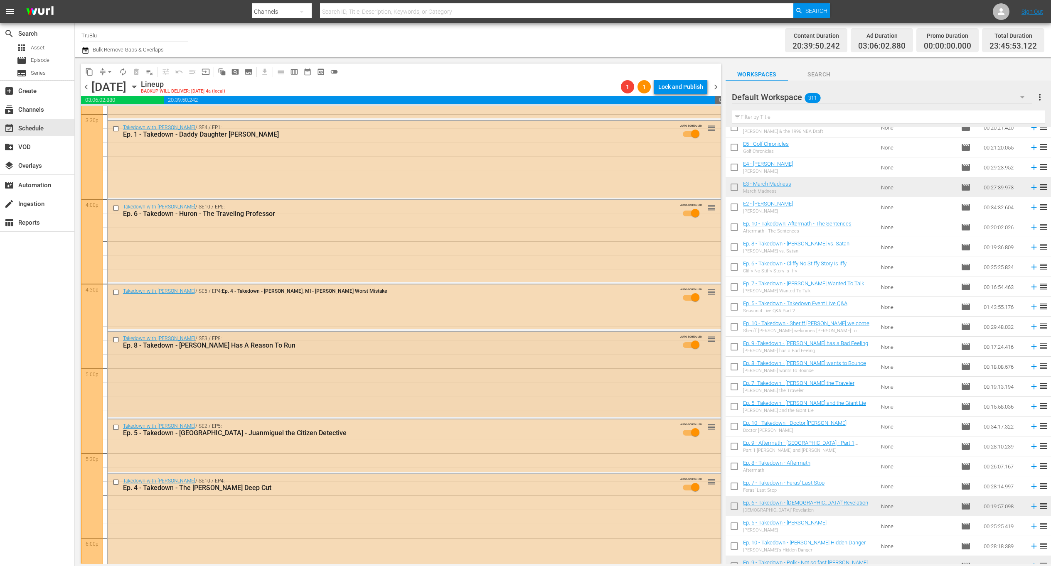
drag, startPoint x: 298, startPoint y: 364, endPoint x: 300, endPoint y: 358, distance: 6.4
click at [315, 386] on div "Delete Event" at bounding box center [332, 387] width 66 height 11
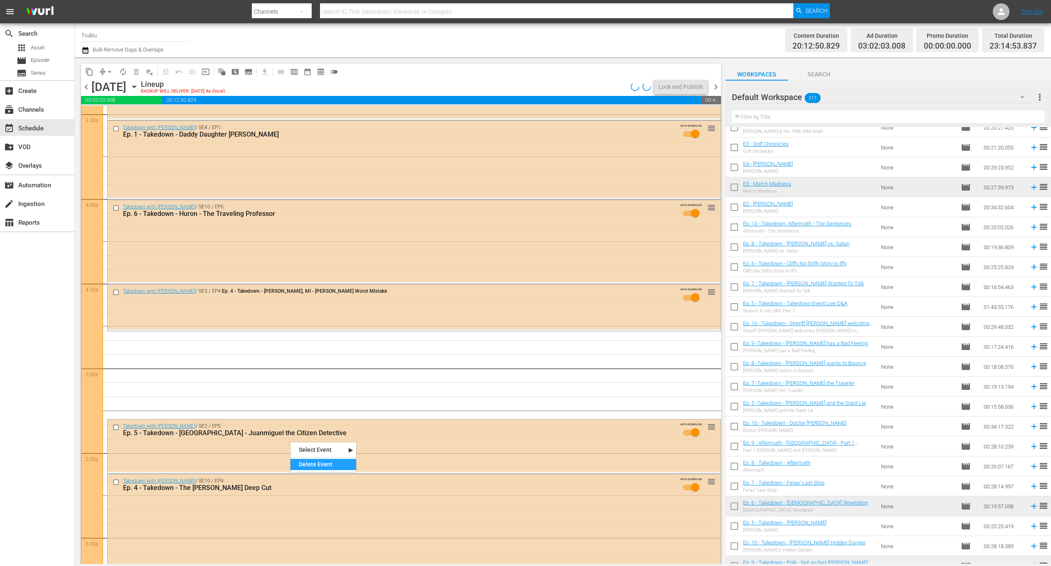
click at [303, 462] on div "Delete Event" at bounding box center [323, 464] width 66 height 11
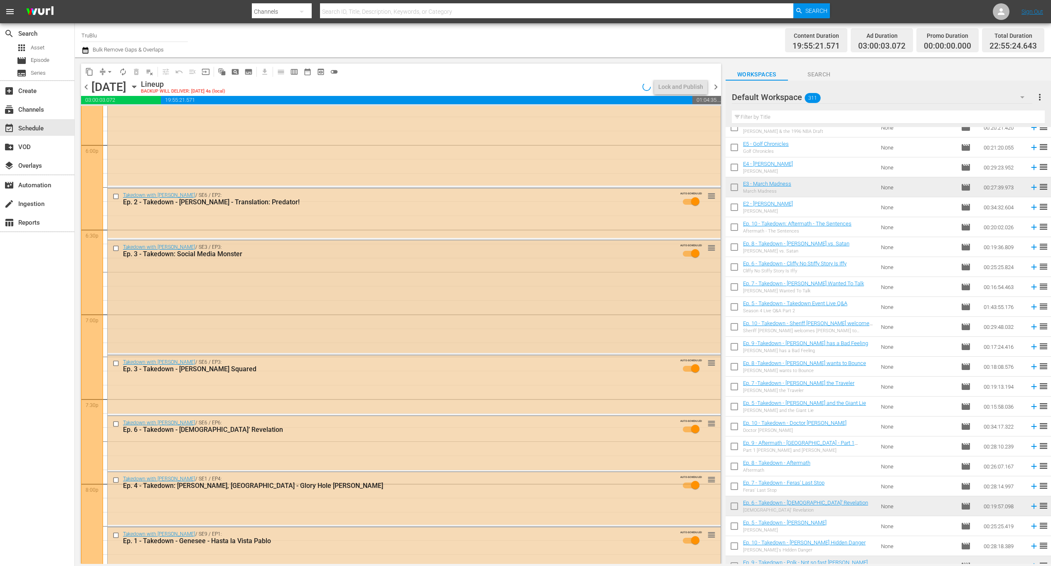
scroll to position [3013, 0]
click at [294, 315] on div "Delete Event" at bounding box center [326, 313] width 66 height 11
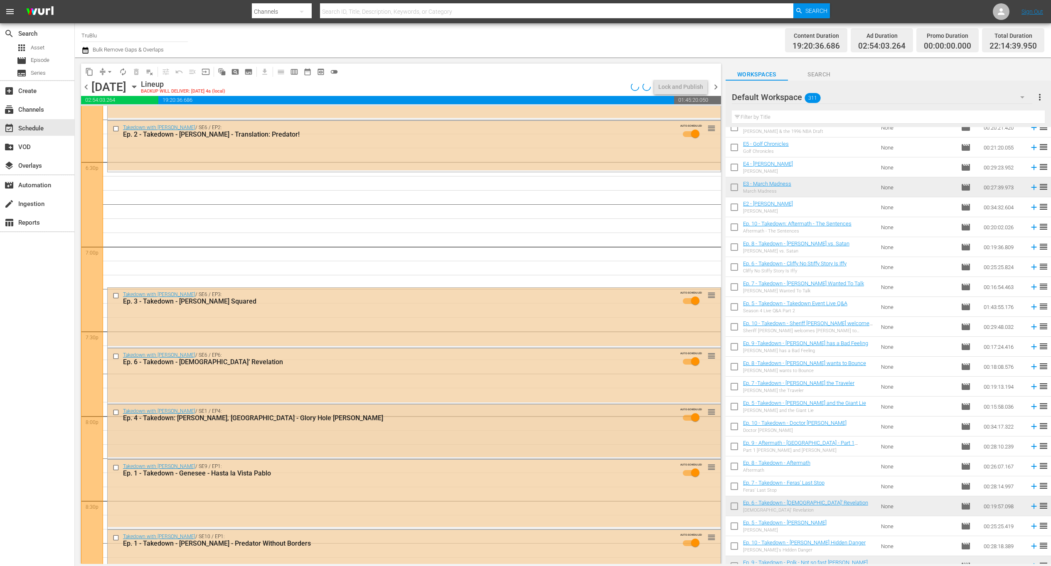
scroll to position [3082, 0]
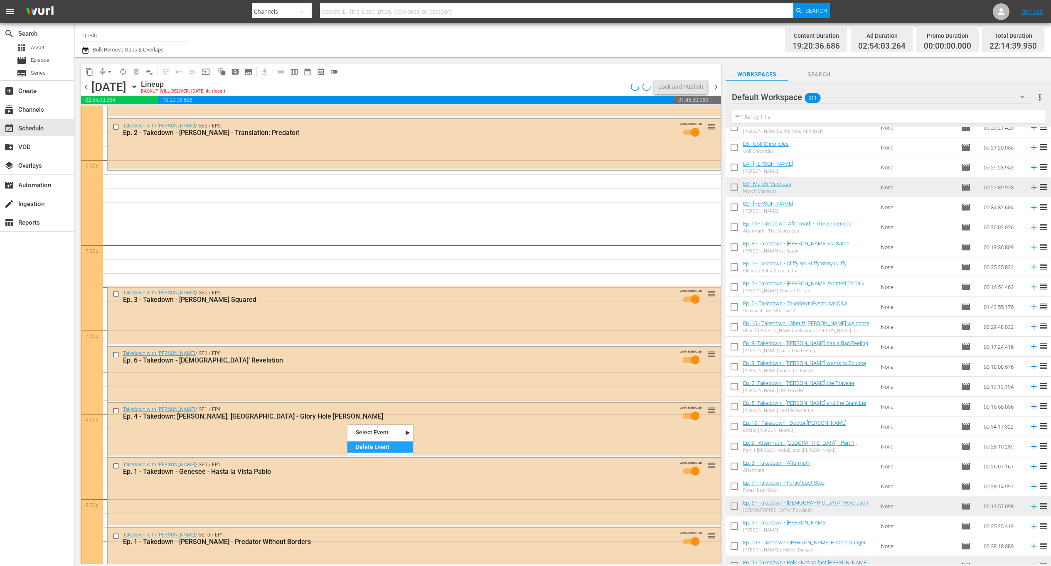
click at [394, 448] on div "Delete Event" at bounding box center [380, 447] width 66 height 11
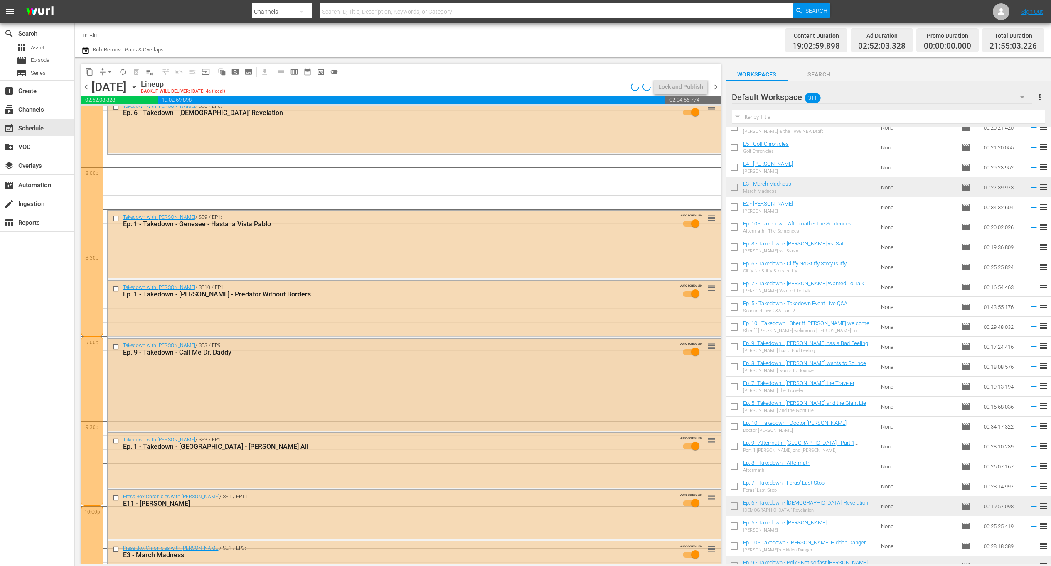
scroll to position [3358, 0]
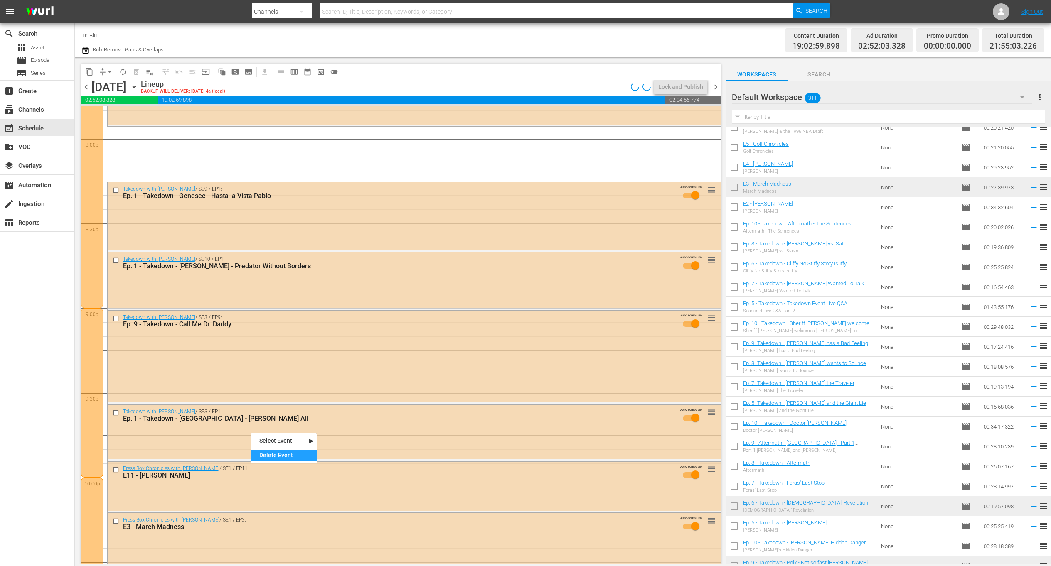
click at [276, 455] on div "Delete Event" at bounding box center [284, 455] width 66 height 11
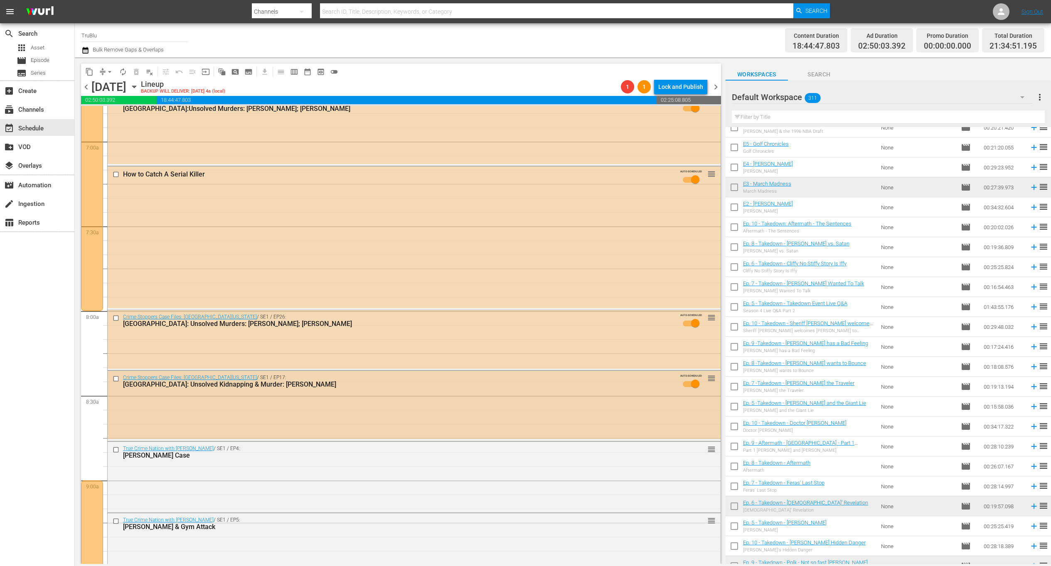
scroll to position [1315, 0]
